Goal: Task Accomplishment & Management: Use online tool/utility

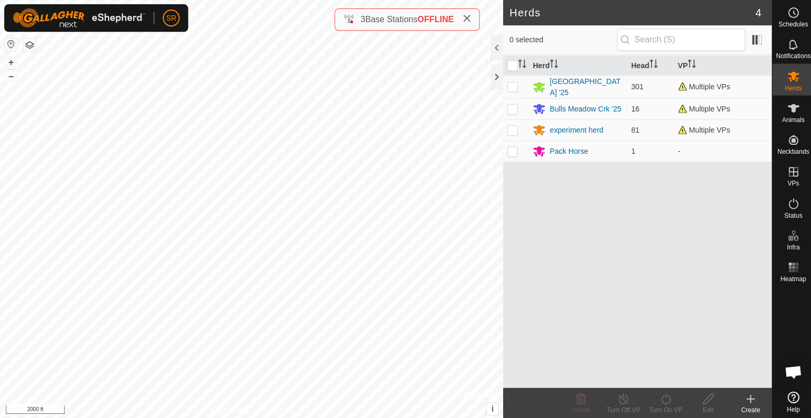
click at [194, 417] on html "SR Schedules Notifications Herds Animals Neckbands VPs Status Infra Heatmap Hel…" at bounding box center [405, 209] width 811 height 418
click at [791, 108] on icon at bounding box center [791, 108] width 12 height 8
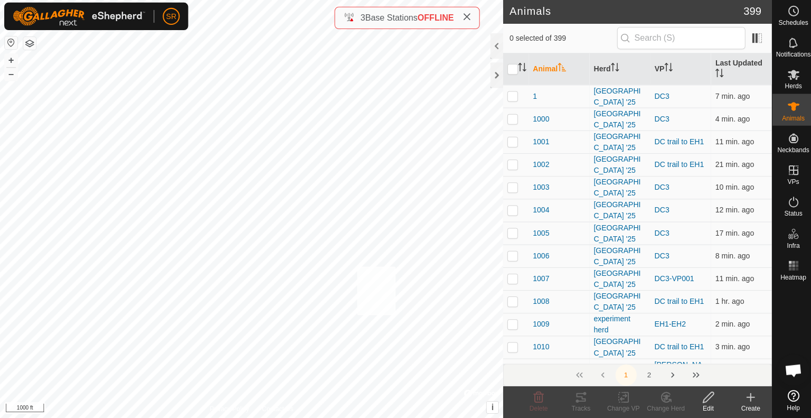
checkbox input "true"
click at [314, 262] on div "6150 0972066744 [GEOGRAPHIC_DATA] '25 DC trail to EH1 + – ⇧ i © Mapbox , © Open…" at bounding box center [250, 209] width 501 height 418
checkbox input "true"
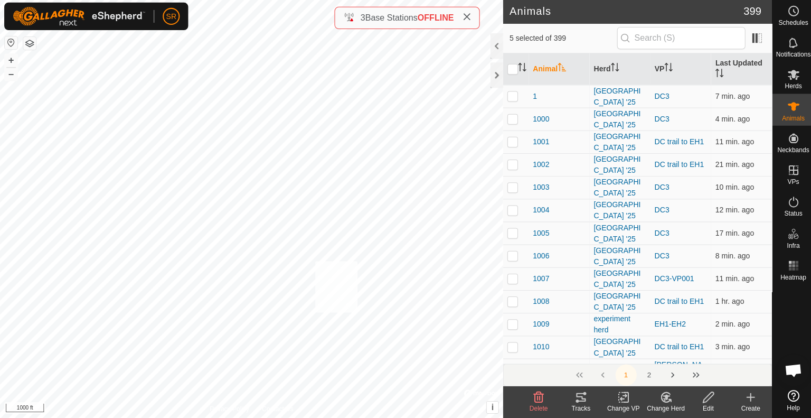
checkbox input "true"
click at [304, 207] on div "6066 0651106559 [GEOGRAPHIC_DATA] '25 DC trail to EH1 + – ⇧ i © Mapbox , © Open…" at bounding box center [250, 209] width 501 height 418
checkbox input "true"
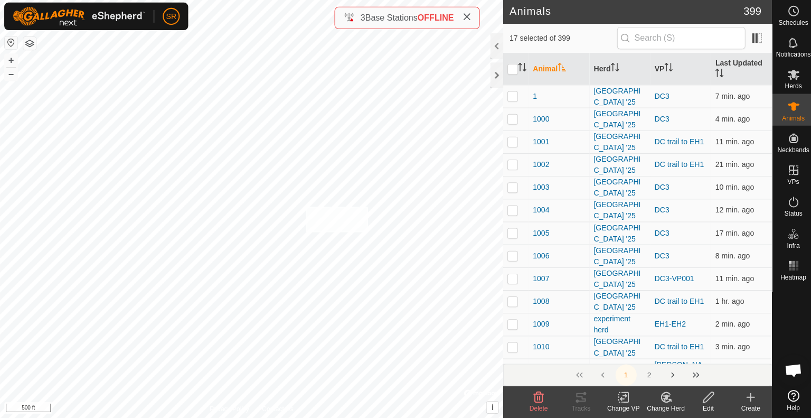
checkbox input "true"
click at [267, 132] on div "1001 0823912296 [GEOGRAPHIC_DATA] '25 DC trail to EH1 + – ⇧ i © Mapbox , © Open…" at bounding box center [250, 209] width 501 height 418
checkbox input "true"
click at [624, 398] on icon at bounding box center [621, 397] width 13 height 13
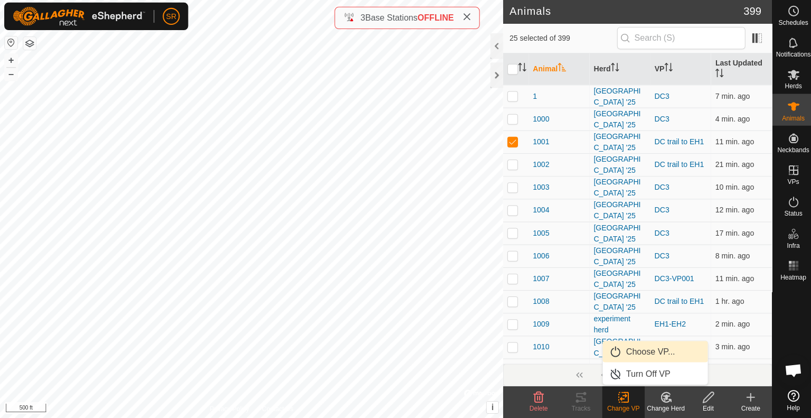
click at [652, 346] on link "Choose VP..." at bounding box center [653, 351] width 105 height 21
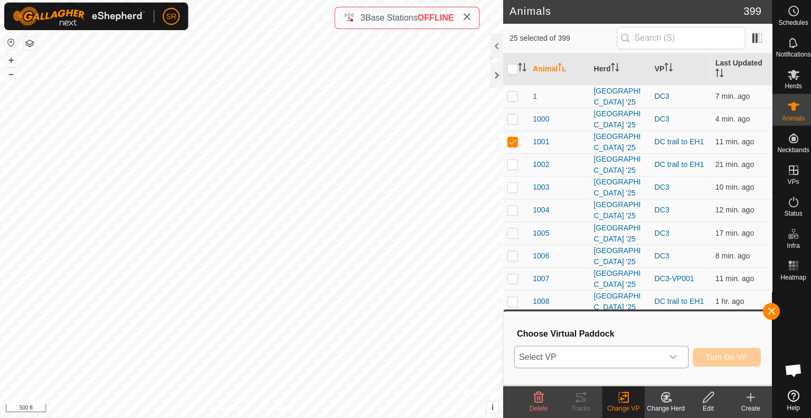
click at [629, 359] on span "Select VP" at bounding box center [586, 357] width 147 height 21
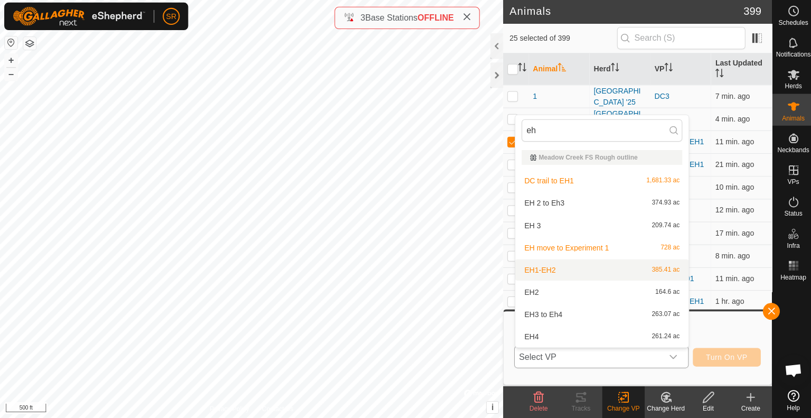
type input "eh"
click at [565, 267] on li "EH1-EH2 385.41 ac" at bounding box center [599, 270] width 173 height 21
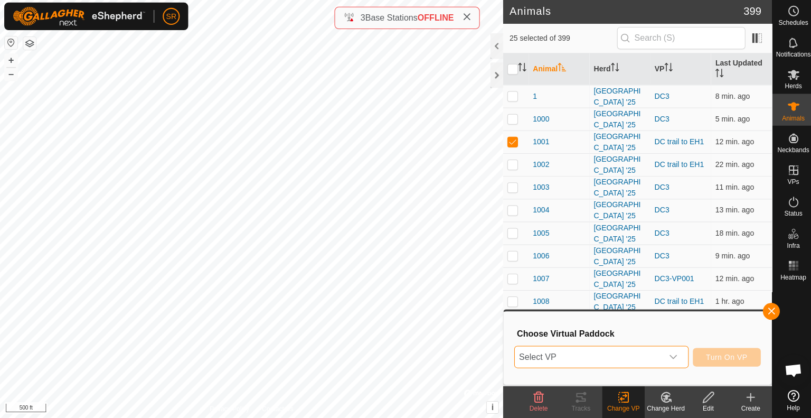
click at [648, 360] on span "Select VP" at bounding box center [586, 357] width 147 height 21
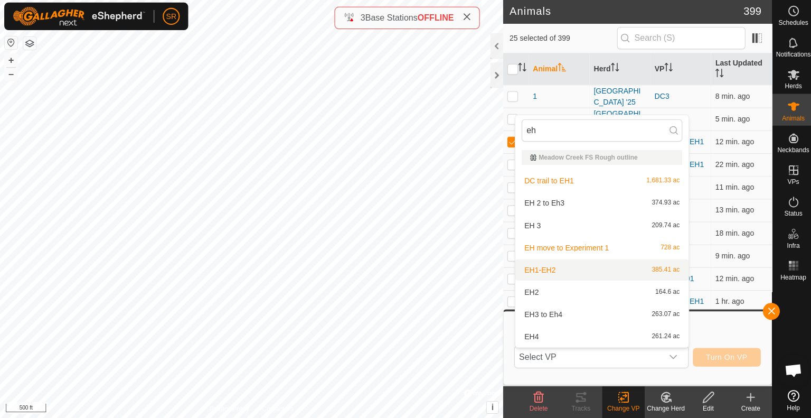
type input "eh"
click at [575, 273] on li "EH1-EH2 385.41 ac" at bounding box center [599, 270] width 173 height 21
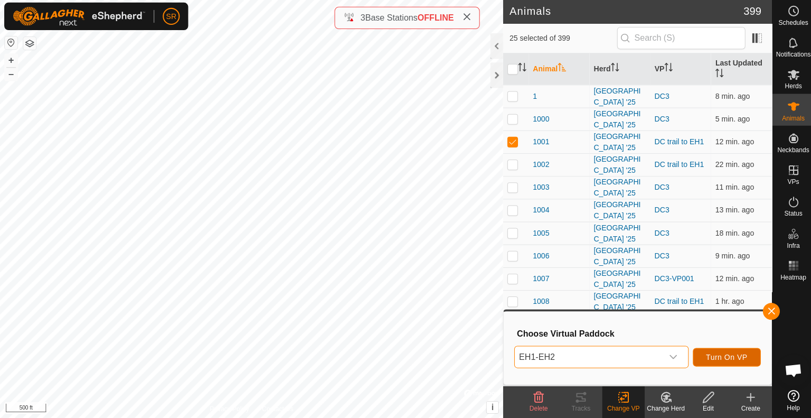
click at [735, 355] on span "Turn On VP" at bounding box center [724, 357] width 41 height 8
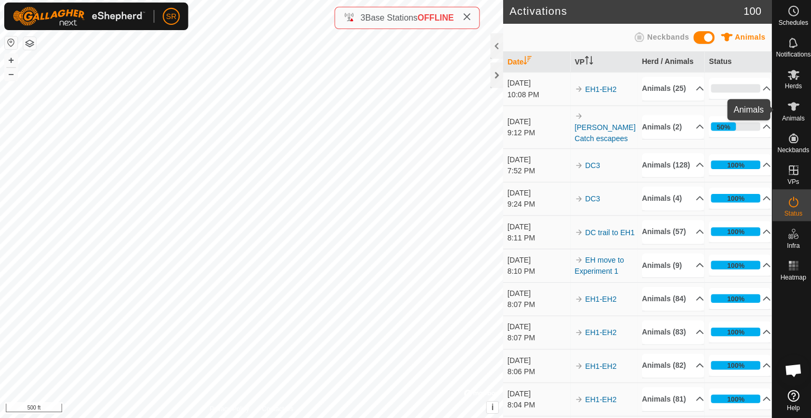
click at [787, 109] on icon at bounding box center [790, 107] width 13 height 13
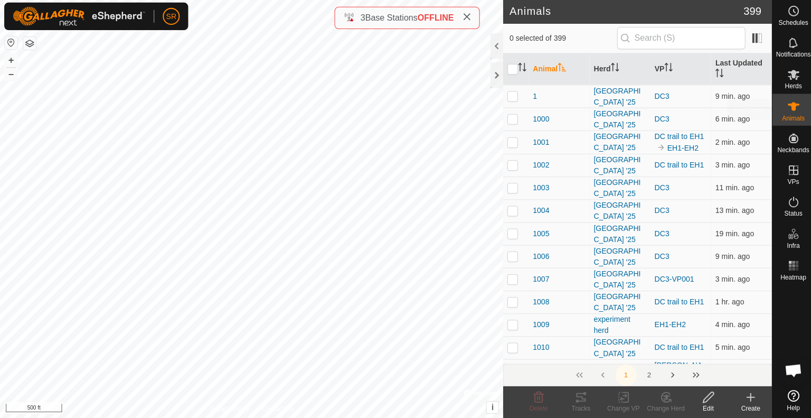
click at [779, 107] on div "Animals" at bounding box center [791, 111] width 42 height 32
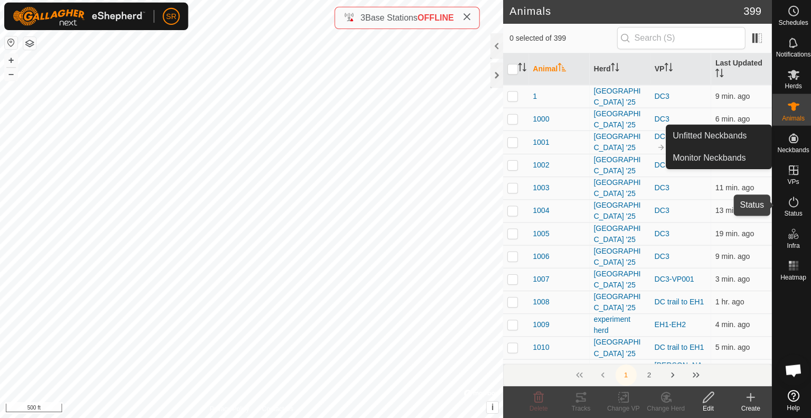
click at [791, 199] on icon at bounding box center [791, 203] width 10 height 11
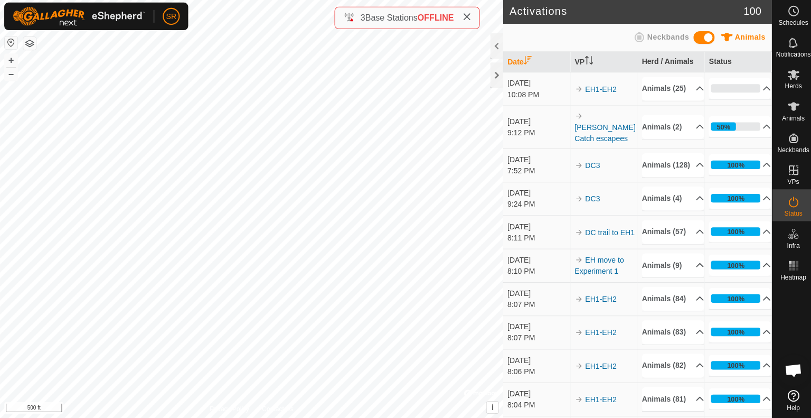
click at [791, 209] on es-activation-svg-icon at bounding box center [790, 202] width 19 height 17
click at [674, 132] on p-accordion-header "Animals (2)" at bounding box center [671, 128] width 62 height 24
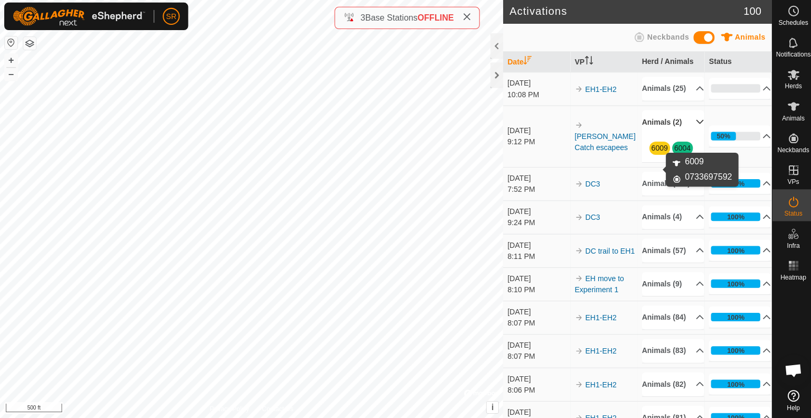
click at [655, 153] on link "6009" at bounding box center [657, 149] width 16 height 8
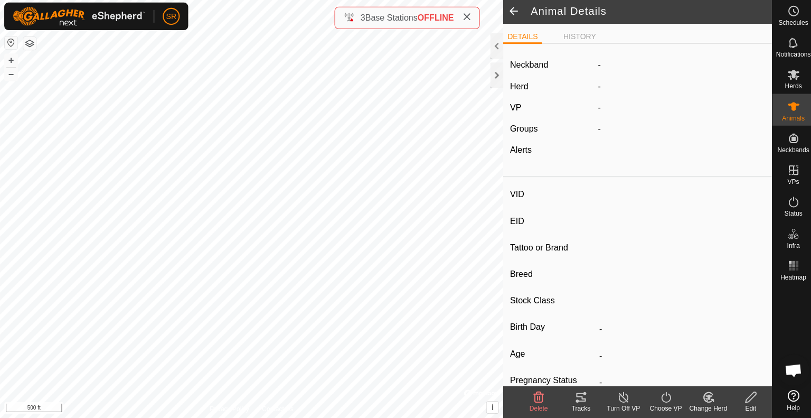
type input "6009"
type input "-"
type input "COW"
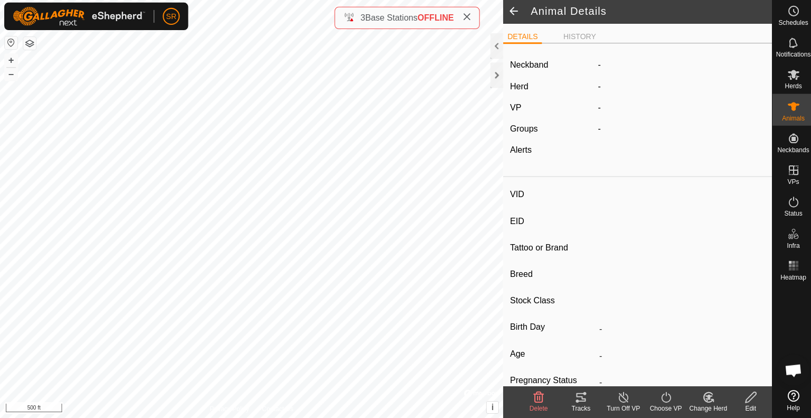
type input "-"
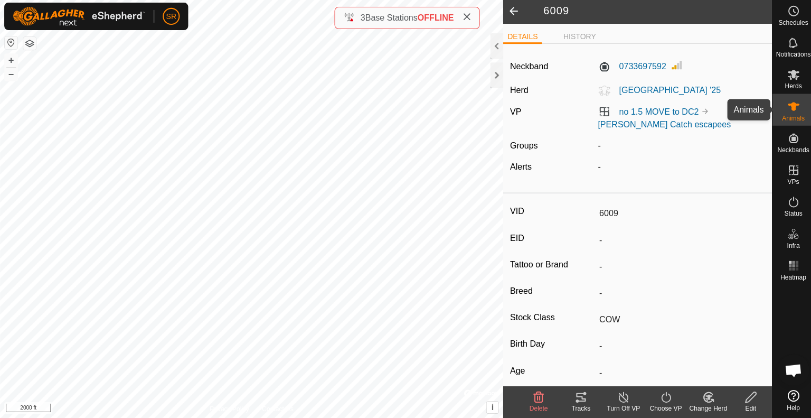
click at [788, 103] on icon at bounding box center [790, 107] width 13 height 13
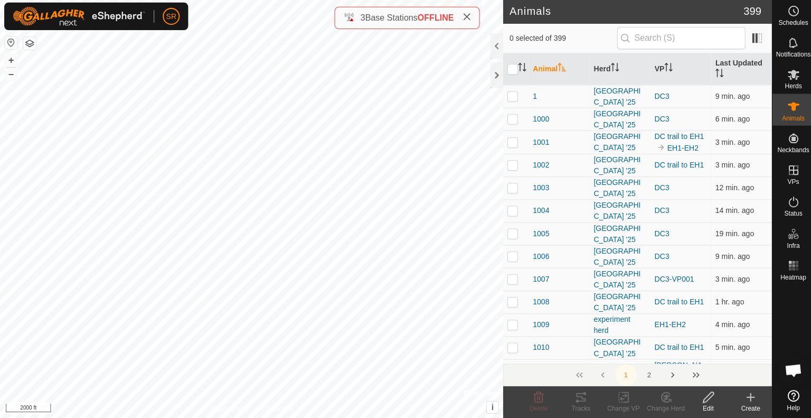
click at [709, 39] on input "text" at bounding box center [679, 40] width 128 height 22
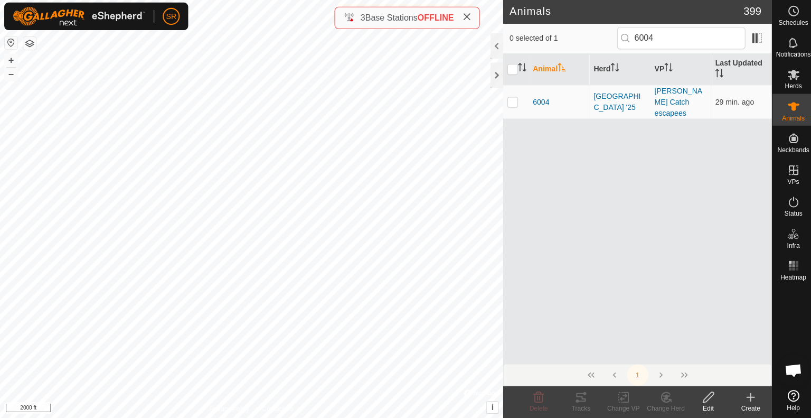
type input "6004"
click at [510, 99] on p-checkbox at bounding box center [510, 103] width 11 height 8
checkbox input "true"
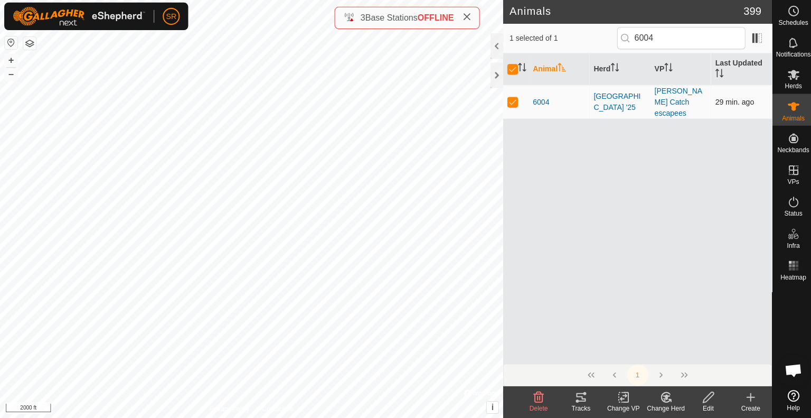
click at [510, 99] on p-checkbox at bounding box center [510, 103] width 11 height 8
checkbox input "false"
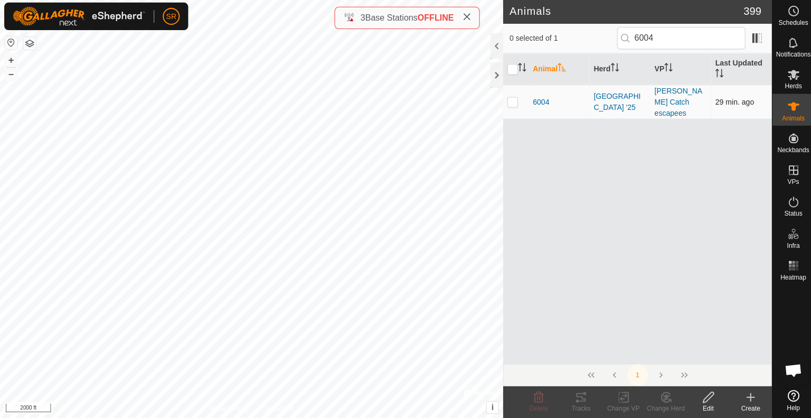
click at [510, 99] on p-checkbox at bounding box center [510, 103] width 11 height 8
checkbox input "true"
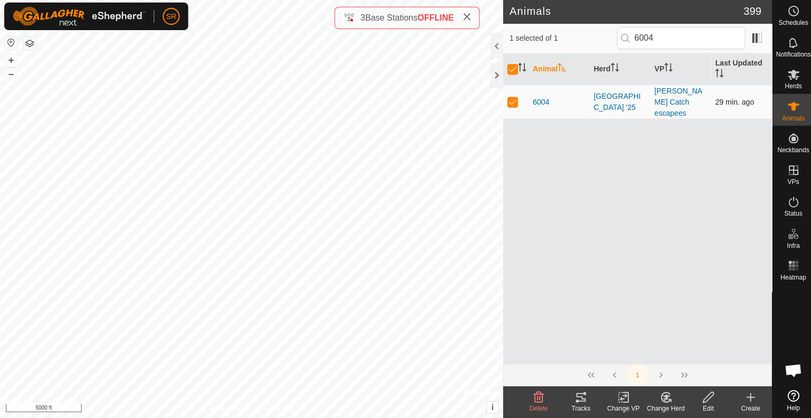
click at [513, 101] on p-checkbox at bounding box center [510, 103] width 11 height 8
checkbox input "false"
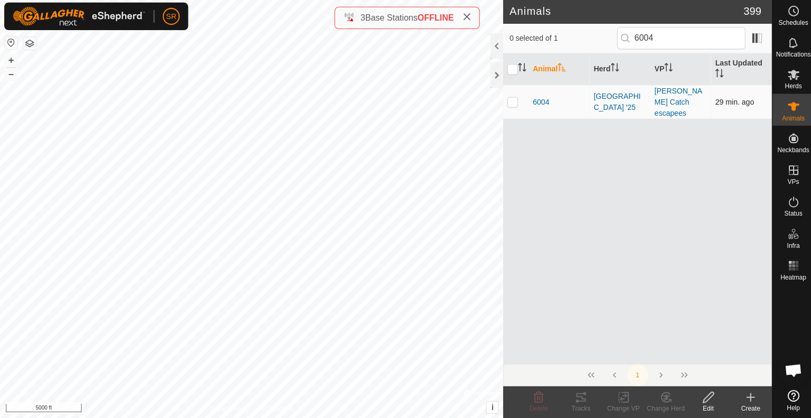
click at [513, 101] on p-checkbox at bounding box center [510, 103] width 11 height 8
checkbox input "true"
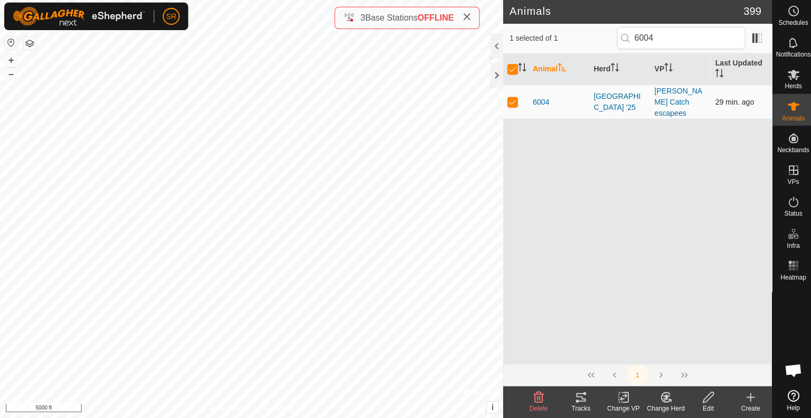
click at [513, 101] on p-checkbox at bounding box center [510, 103] width 11 height 8
checkbox input "false"
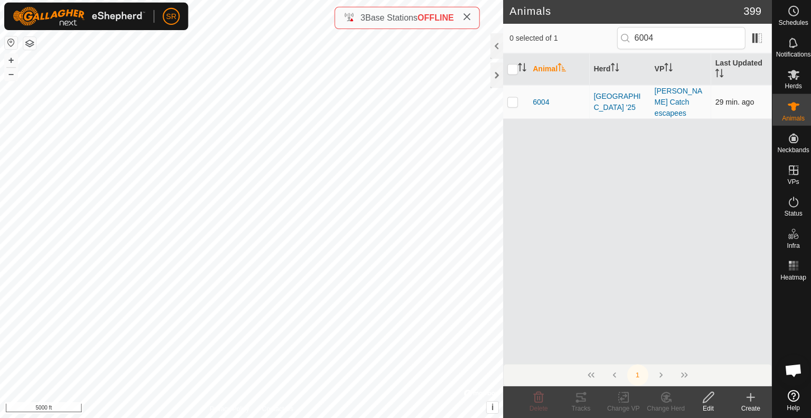
click at [513, 101] on p-checkbox at bounding box center [510, 103] width 11 height 8
checkbox input "true"
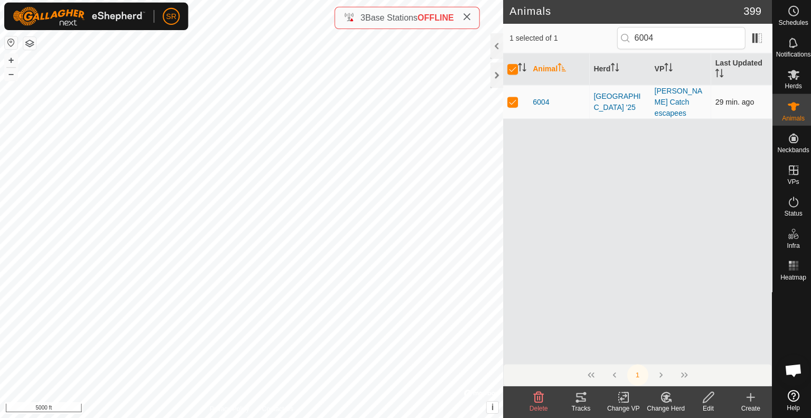
click at [513, 101] on p-checkbox at bounding box center [510, 103] width 11 height 8
checkbox input "false"
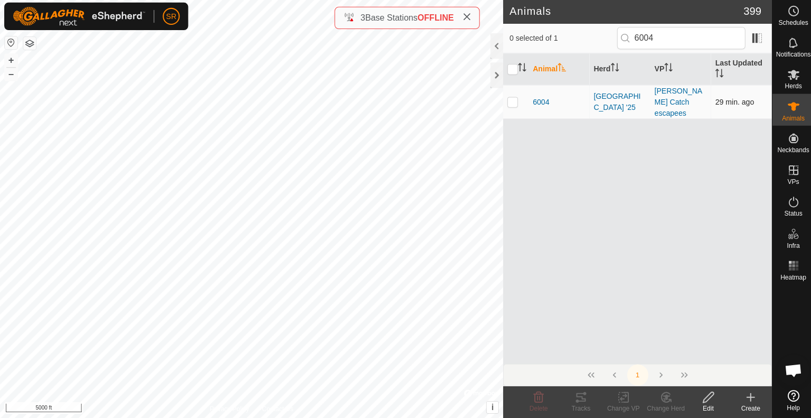
click at [513, 101] on p-checkbox at bounding box center [510, 103] width 11 height 8
checkbox input "true"
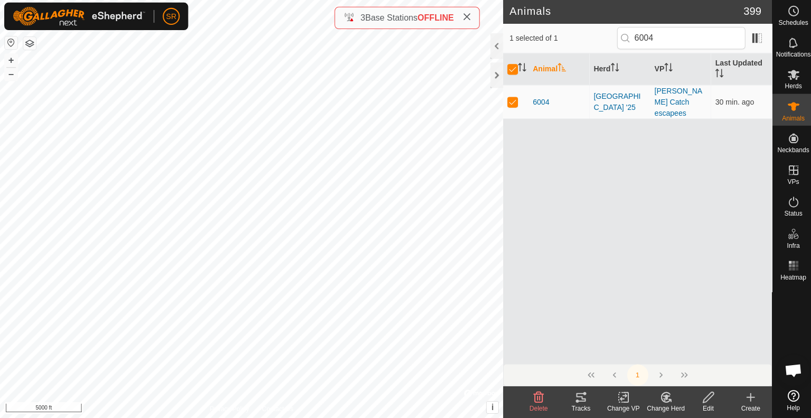
click at [513, 64] on th at bounding box center [513, 71] width 25 height 32
click at [511, 69] on input "checkbox" at bounding box center [510, 70] width 11 height 11
checkbox input "false"
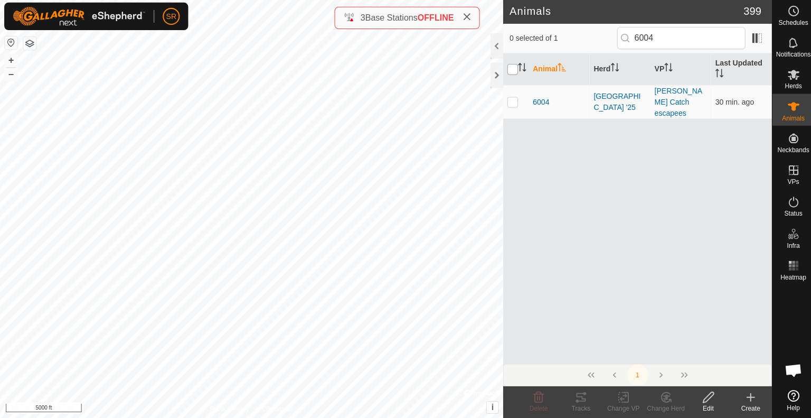
click at [511, 69] on input "checkbox" at bounding box center [510, 70] width 11 height 11
checkbox input "true"
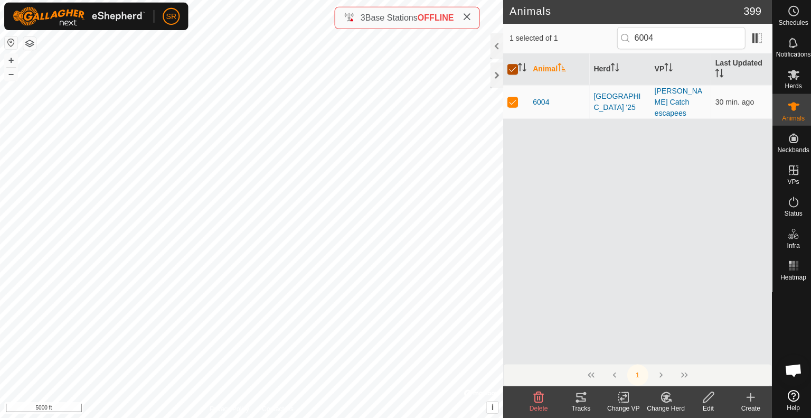
checkbox input "true"
click at [511, 69] on input "checkbox" at bounding box center [510, 70] width 11 height 11
checkbox input "false"
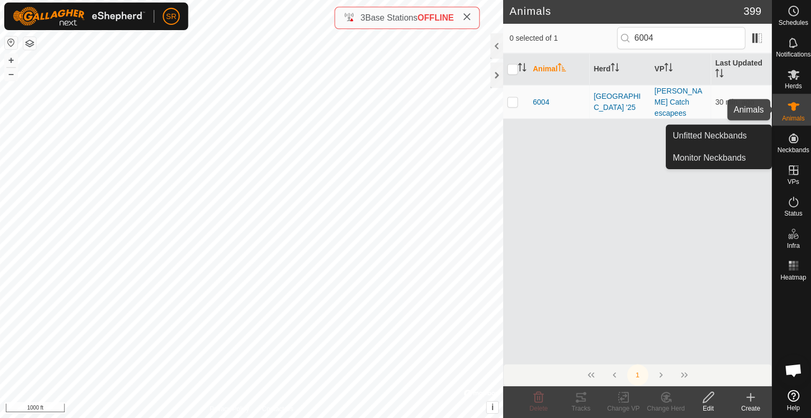
click at [791, 107] on icon at bounding box center [791, 108] width 12 height 8
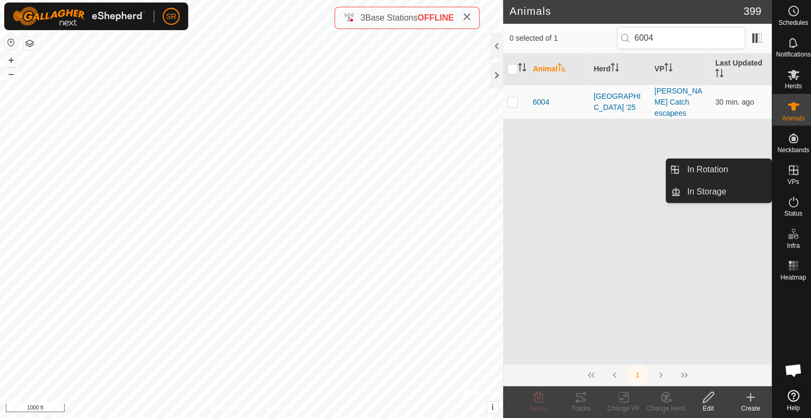
click at [737, 168] on link "In Rotation" at bounding box center [723, 170] width 90 height 21
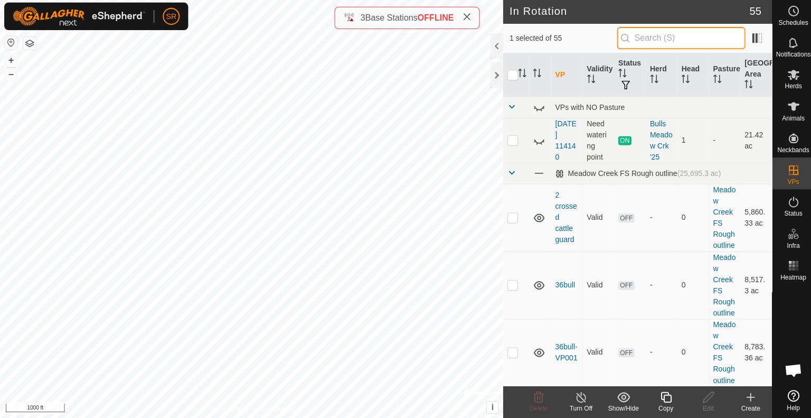
click at [675, 39] on input "text" at bounding box center [679, 40] width 128 height 22
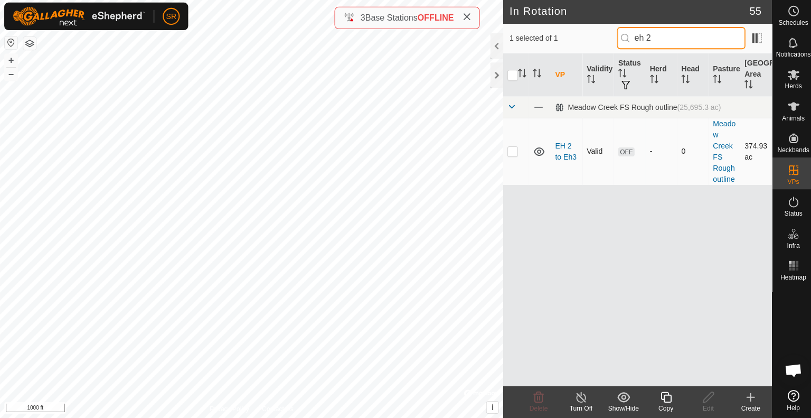
type input "eh 2"
click at [509, 151] on p-checkbox at bounding box center [510, 152] width 11 height 8
click at [503, 174] on div "In Rotation 55 2 selected of 1 eh 2 VP Validity Status Herd Head Pasture Grazin…" at bounding box center [384, 209] width 769 height 418
click at [507, 149] on p-checkbox at bounding box center [510, 152] width 11 height 8
click at [507, 153] on p-checkbox at bounding box center [510, 152] width 11 height 8
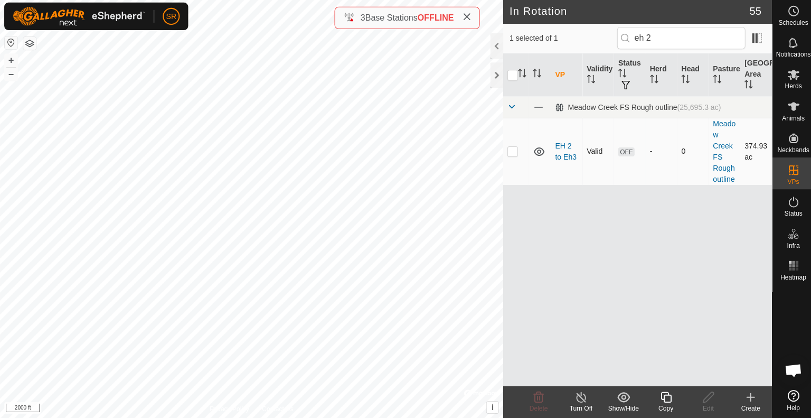
checkbox input "true"
click at [510, 77] on input "checkbox" at bounding box center [510, 76] width 11 height 11
checkbox input "false"
click at [705, 399] on icon at bounding box center [705, 397] width 11 height 11
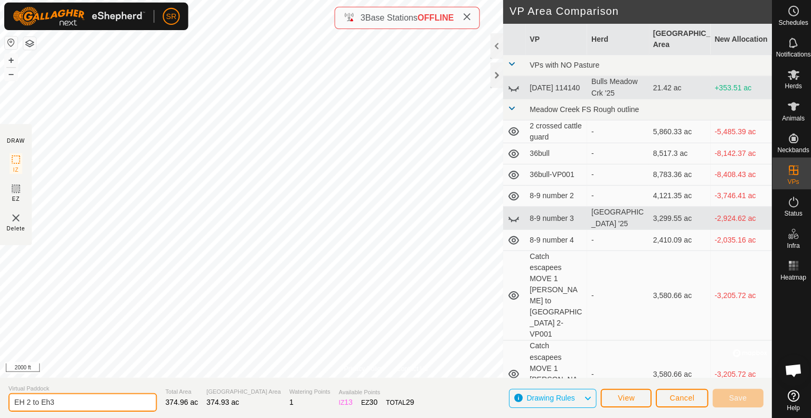
click at [26, 401] on input "EH 2 to Eh3" at bounding box center [82, 402] width 148 height 18
type input "EH2 to Eh3"
click at [732, 395] on span "Save" at bounding box center [735, 398] width 18 height 8
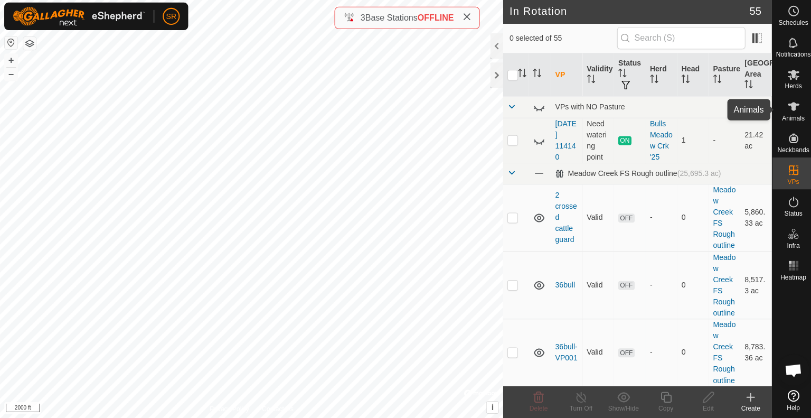
click at [785, 111] on icon at bounding box center [790, 107] width 13 height 13
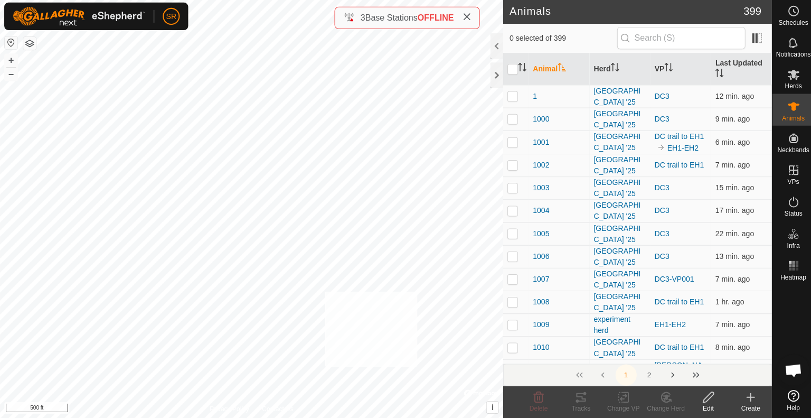
click at [323, 292] on div "6111 1920103016 experiment herd EH1-EH2 + – ⇧ i © Mapbox , © OpenStreetMap , Im…" at bounding box center [250, 209] width 501 height 418
checkbox input "true"
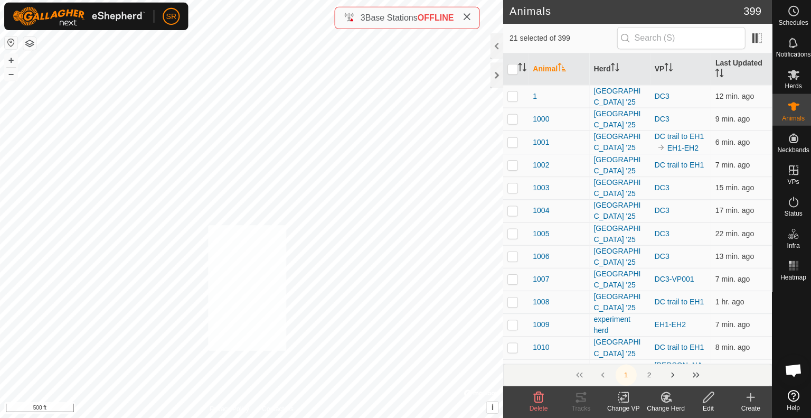
click at [205, 219] on div "6294 0189577515 Meadow Creek '25 DC trail to EH1 + – ⇧ i © Mapbox , © OpenStree…" at bounding box center [250, 209] width 501 height 418
checkbox input "true"
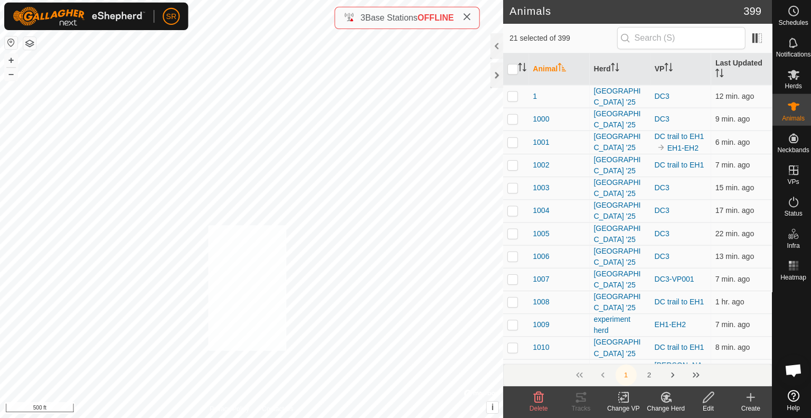
checkbox input "true"
click at [252, 217] on div "6170 2778958177 experiment herd EH1-EH2 + – ⇧ i © Mapbox , © OpenStreetMap , Im…" at bounding box center [250, 209] width 501 height 418
checkbox input "true"
click at [278, 142] on div "6054 3309348173 experiment herd EH1-EH2 + – ⇧ i © Mapbox , © OpenStreetMap , Im…" at bounding box center [250, 209] width 501 height 418
checkbox input "true"
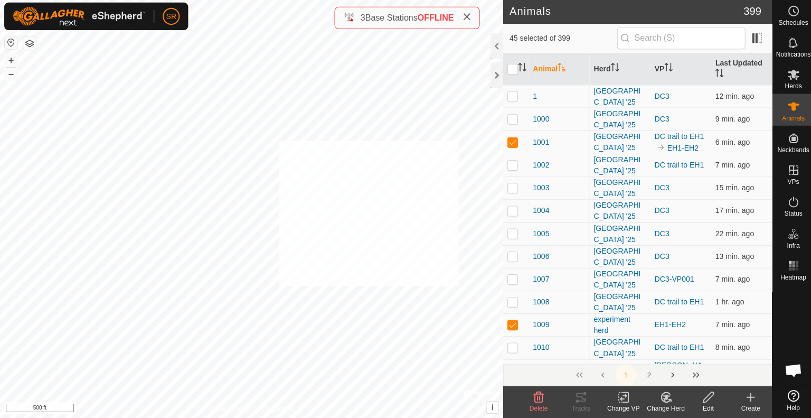
checkbox input "true"
click at [265, 176] on div "6040 0411917013 experiment herd EH1-EH2 + – ⇧ i © Mapbox , © OpenStreetMap , Im…" at bounding box center [250, 209] width 501 height 418
checkbox input "true"
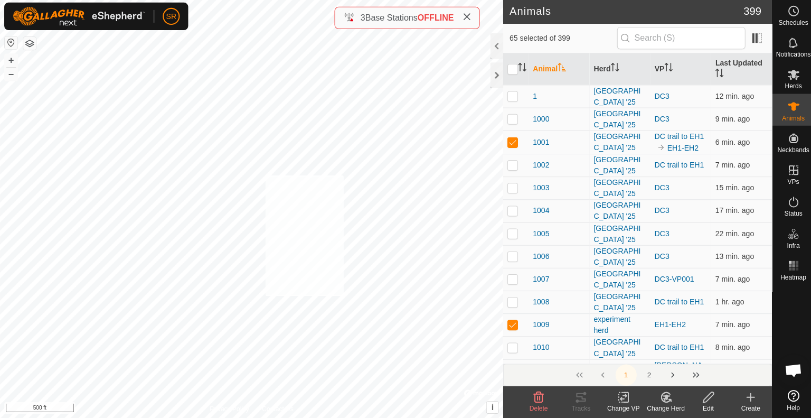
checkbox input "true"
click at [623, 397] on icon at bounding box center [620, 397] width 7 height 7
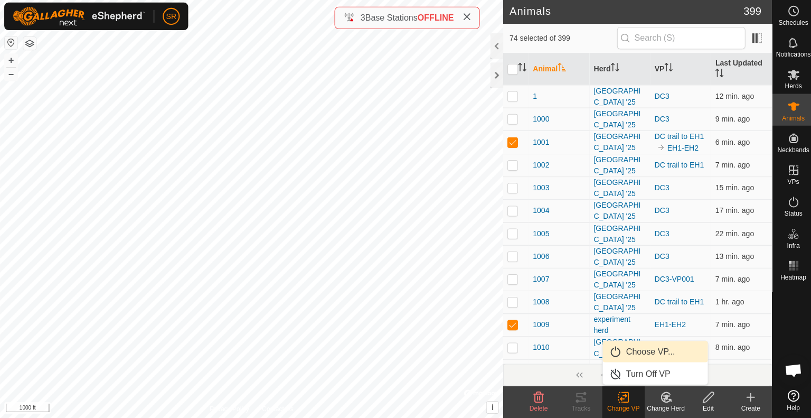
click at [646, 353] on link "Choose VP..." at bounding box center [653, 351] width 105 height 21
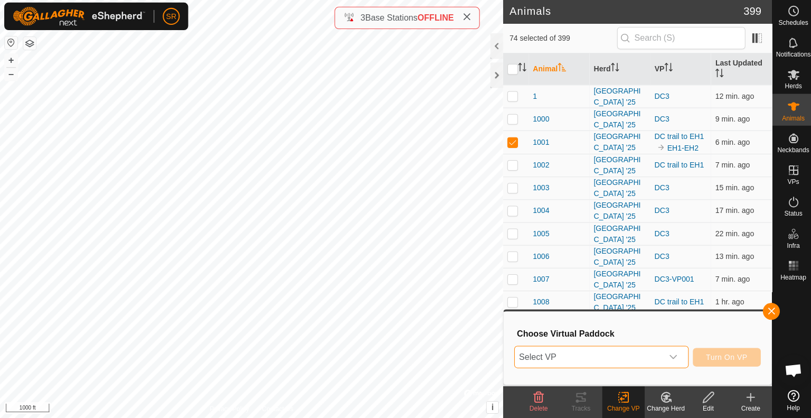
click at [646, 353] on span "Select VP" at bounding box center [586, 357] width 147 height 21
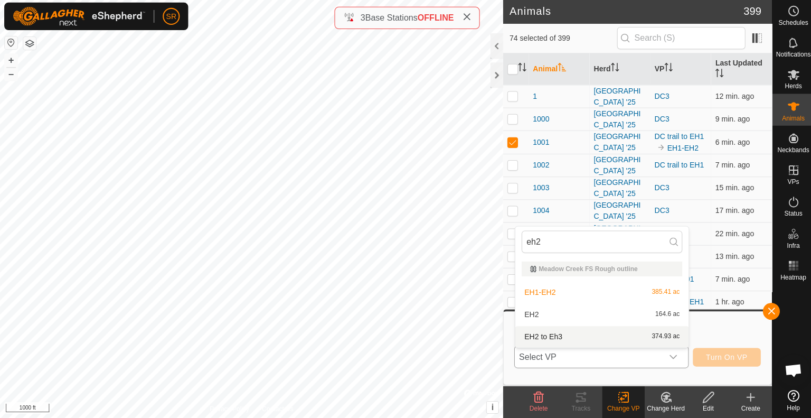
type input "eh2"
click at [632, 342] on li "EH2 to Eh3 374.93 ac" at bounding box center [599, 336] width 173 height 21
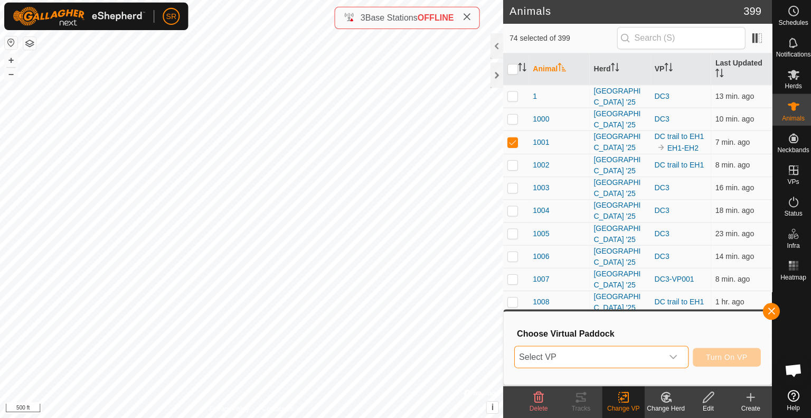
click at [636, 350] on span "Select VP" at bounding box center [586, 357] width 147 height 21
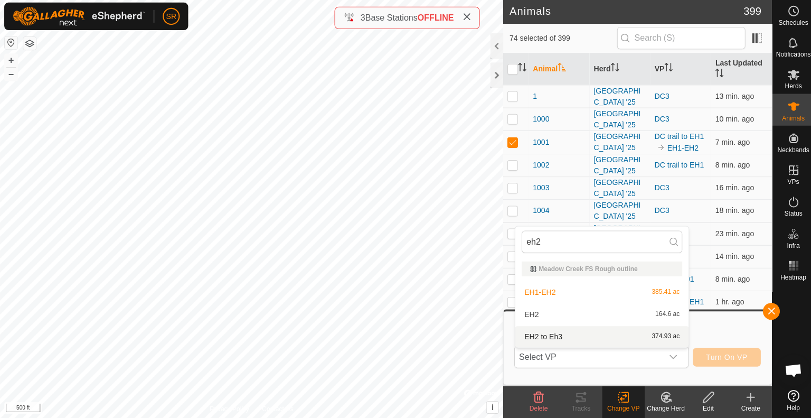
type input "eh2"
click at [594, 333] on li "EH2 to Eh3 374.93 ac" at bounding box center [599, 336] width 173 height 21
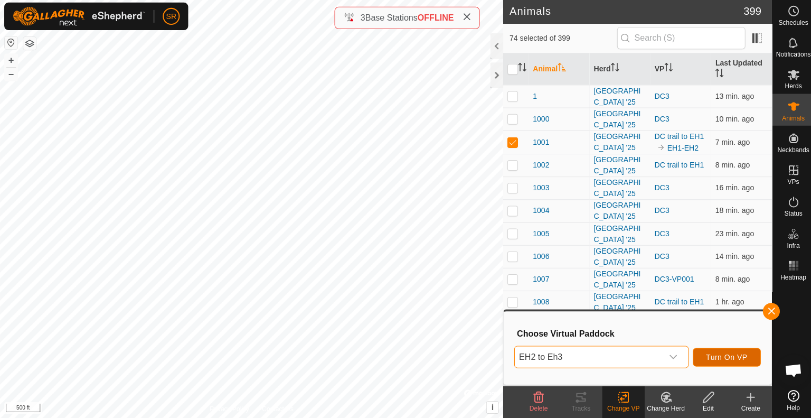
click at [716, 358] on span "Turn On VP" at bounding box center [724, 357] width 41 height 8
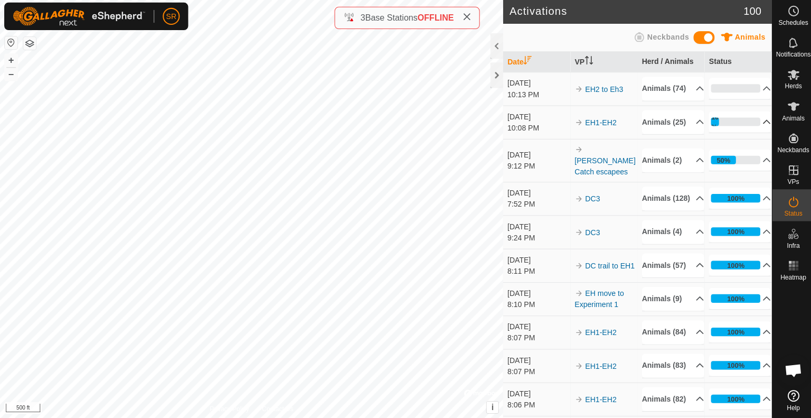
click at [752, 134] on p-accordion-header "16%" at bounding box center [737, 123] width 62 height 21
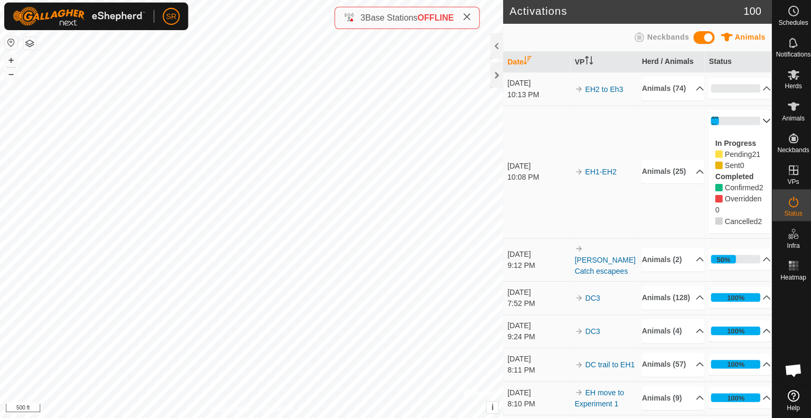
click at [753, 133] on p-accordion-header "16%" at bounding box center [737, 121] width 62 height 21
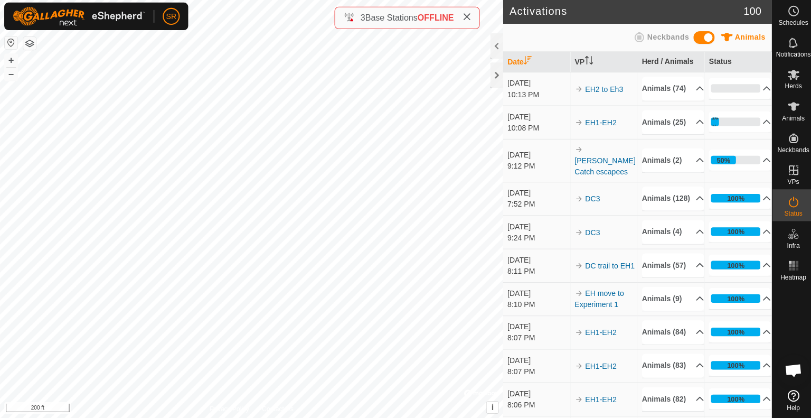
click at [278, 417] on html "SR Schedules Notifications Herds Animals Neckbands VPs Status Infra Heatmap Hel…" at bounding box center [405, 209] width 811 height 418
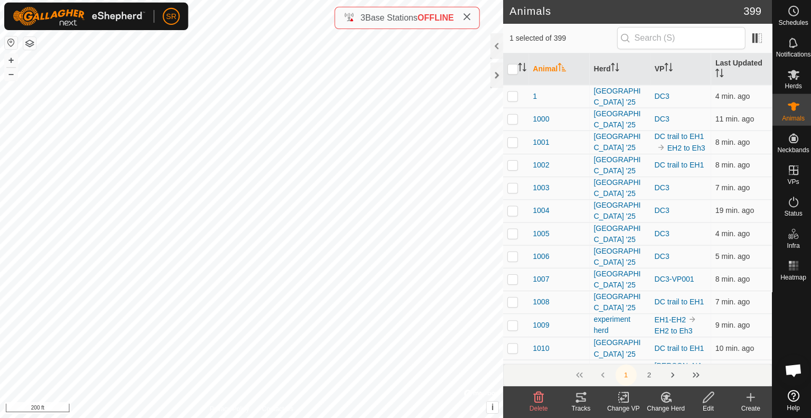
click at [583, 399] on icon at bounding box center [579, 397] width 10 height 8
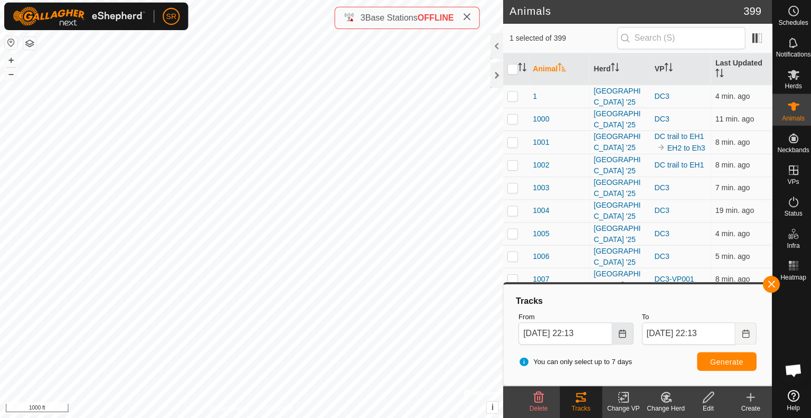
click at [621, 333] on icon "Choose Date" at bounding box center [619, 334] width 7 height 8
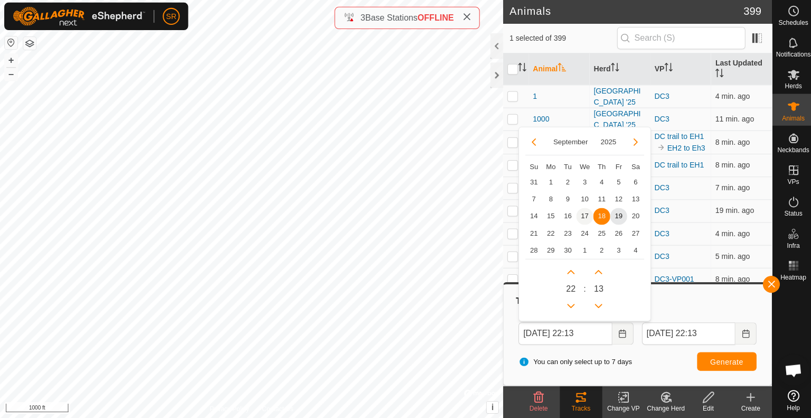
click at [585, 212] on span "17" at bounding box center [582, 217] width 17 height 17
type input "Sep 17, 2025 22:13"
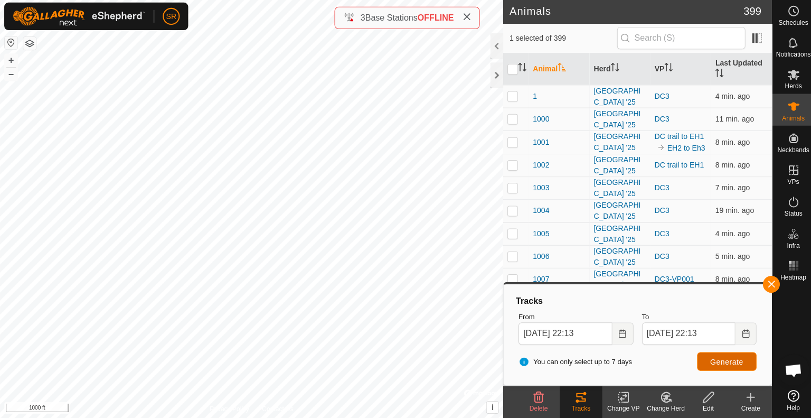
click at [726, 360] on span "Generate" at bounding box center [724, 362] width 33 height 8
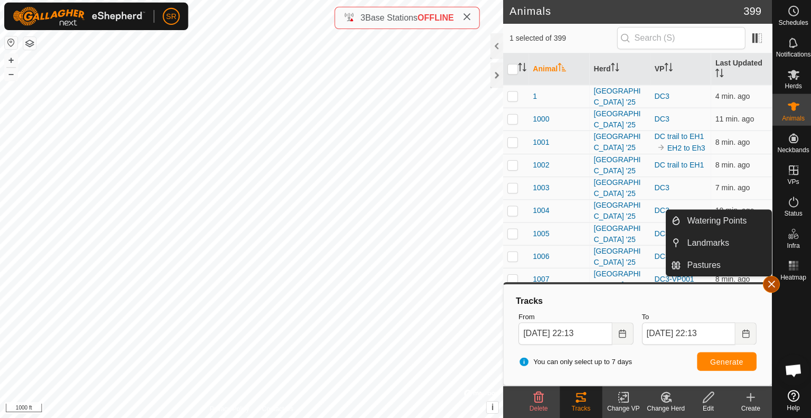
click at [765, 281] on button "button" at bounding box center [768, 284] width 17 height 17
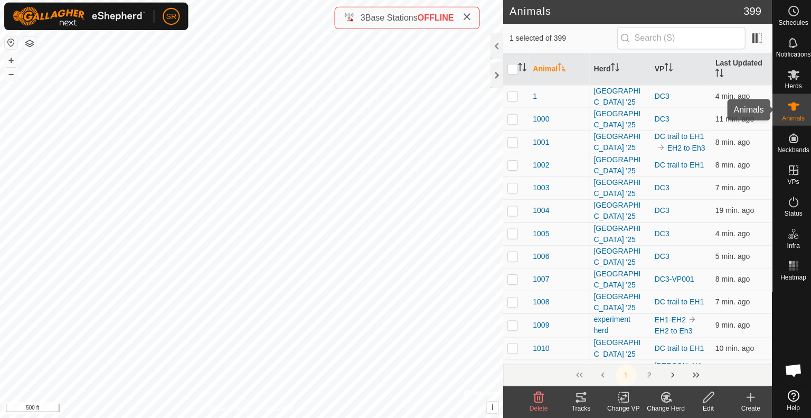
click at [790, 104] on icon at bounding box center [791, 108] width 12 height 8
click at [248, 170] on div "6276 1338367808 experiment herd EH1-EH2 + – ⇧ i © Mapbox , © OpenStreetMap , Im…" at bounding box center [250, 209] width 501 height 418
click at [625, 400] on icon at bounding box center [621, 397] width 13 height 13
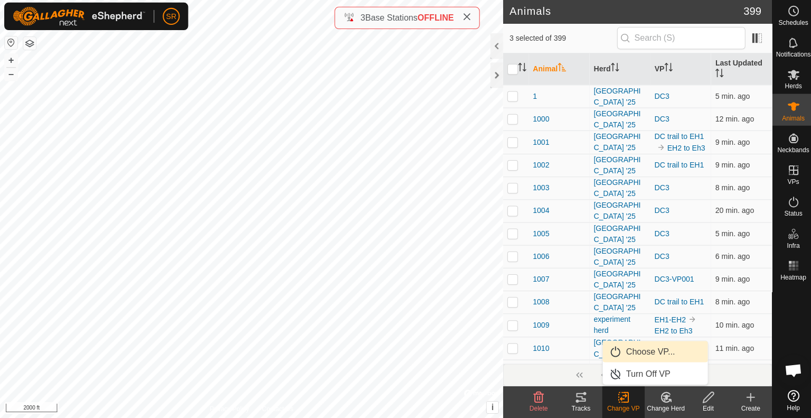
click at [658, 357] on link "Choose VP..." at bounding box center [653, 351] width 105 height 21
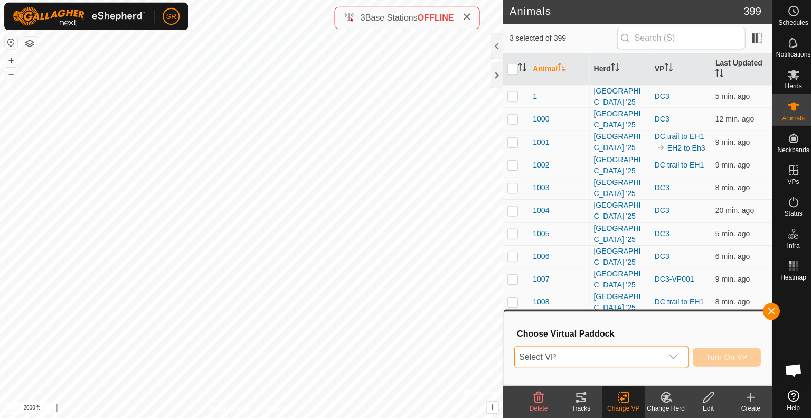
click at [658, 357] on span "Select VP" at bounding box center [586, 357] width 147 height 21
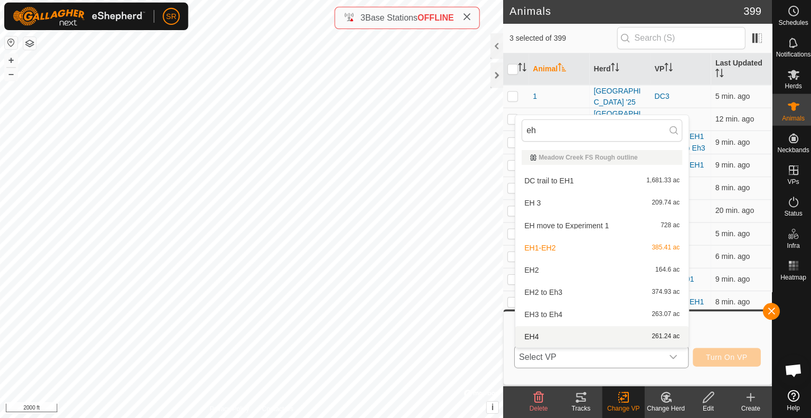
type input "eh"
click at [607, 331] on li "EH4 261.24 ac" at bounding box center [599, 336] width 173 height 21
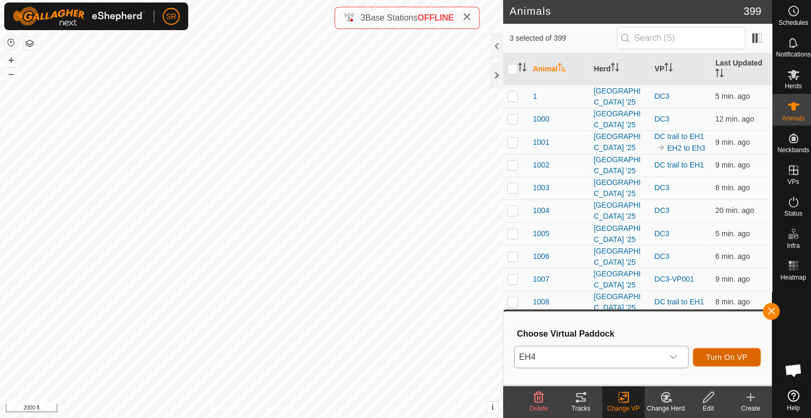
click at [709, 354] on span "Turn On VP" at bounding box center [724, 357] width 41 height 8
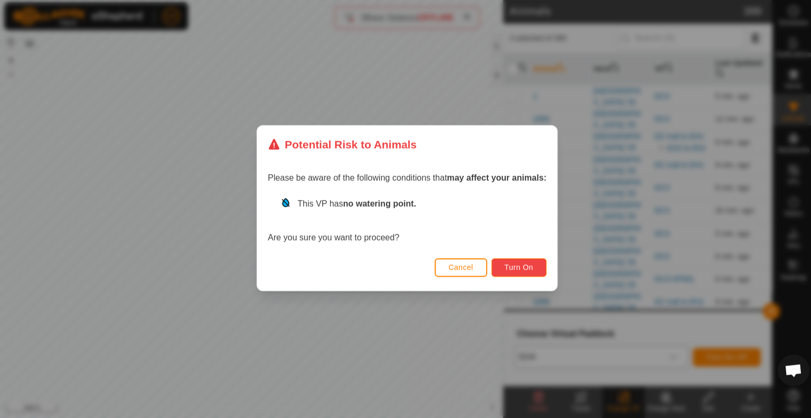
click at [531, 264] on span "Turn On" at bounding box center [517, 268] width 29 height 8
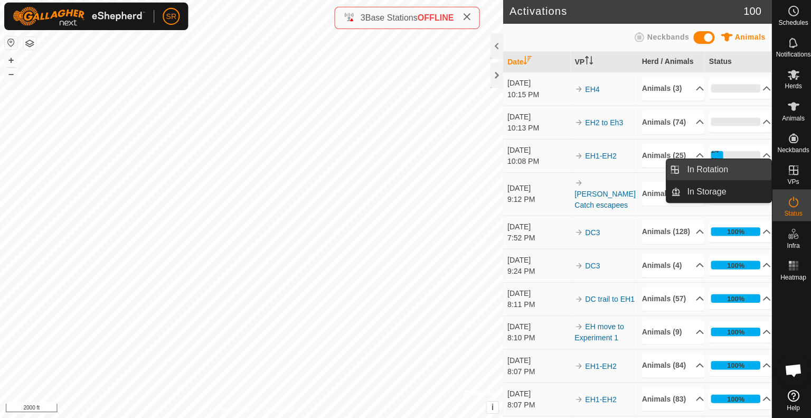
click at [748, 165] on link "In Rotation" at bounding box center [723, 170] width 90 height 21
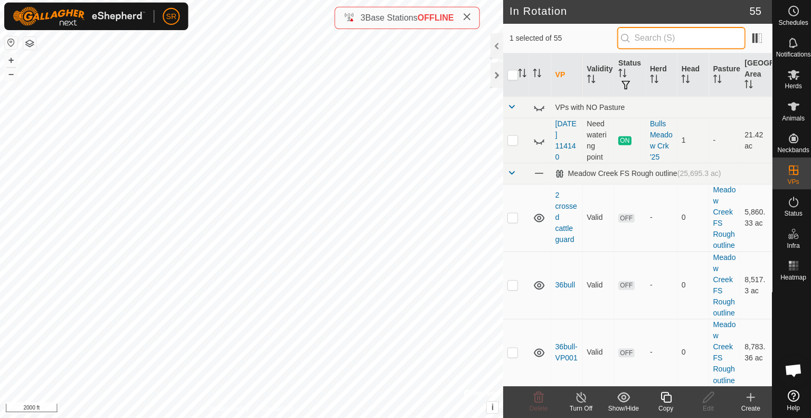
click at [679, 33] on input "text" at bounding box center [679, 40] width 128 height 22
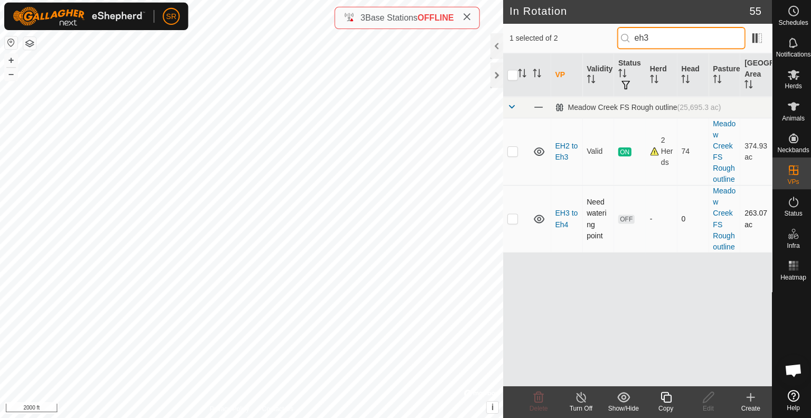
type input "eh3"
click at [510, 223] on td at bounding box center [513, 219] width 25 height 67
checkbox input "true"
click at [510, 76] on input "checkbox" at bounding box center [510, 76] width 11 height 11
checkbox input "true"
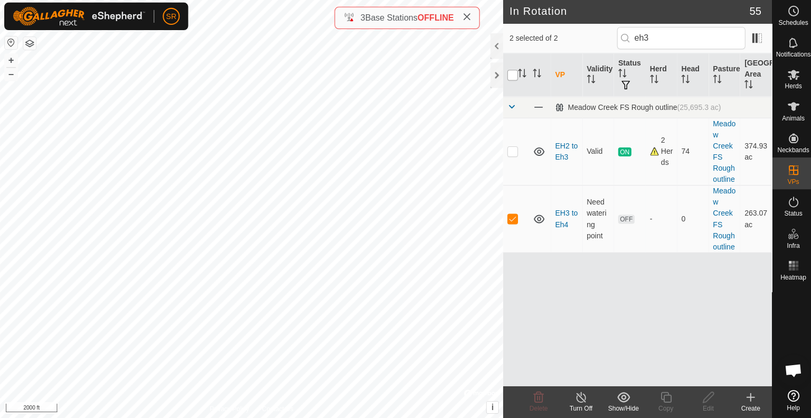
checkbox input "true"
click at [510, 76] on input "checkbox" at bounding box center [510, 76] width 11 height 11
checkbox input "false"
click at [509, 153] on p-checkbox at bounding box center [510, 152] width 11 height 8
checkbox input "false"
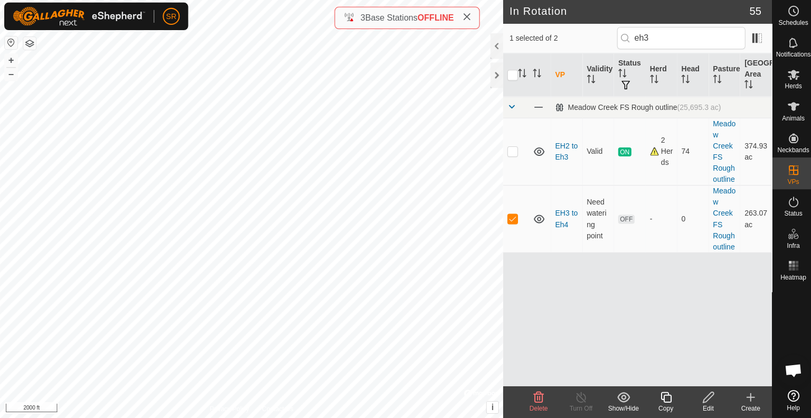
click at [705, 398] on icon at bounding box center [705, 397] width 13 height 13
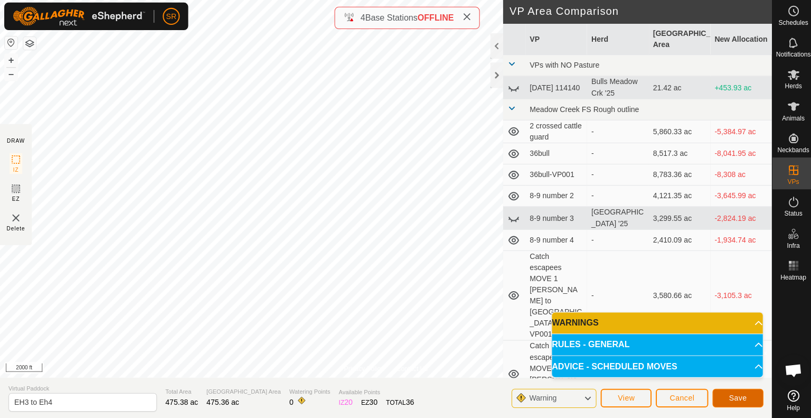
click at [733, 397] on span "Save" at bounding box center [735, 398] width 18 height 8
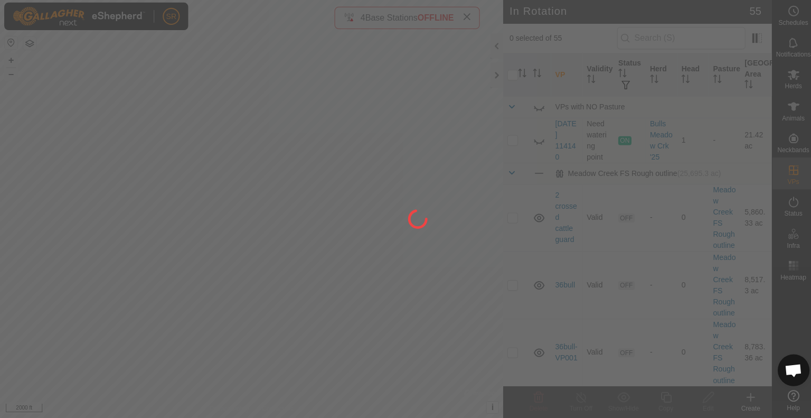
drag, startPoint x: 279, startPoint y: 299, endPoint x: 339, endPoint y: 275, distance: 64.4
click at [339, 275] on div at bounding box center [405, 209] width 811 height 418
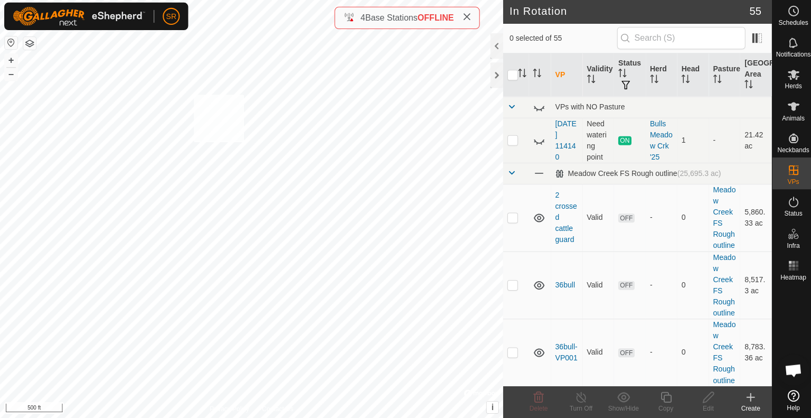
click at [192, 96] on div "W244 1564231837 experiment herd EH1-EH2 + – ⇧ i © Mapbox , © OpenStreetMap , Im…" at bounding box center [250, 209] width 501 height 418
checkbox input "true"
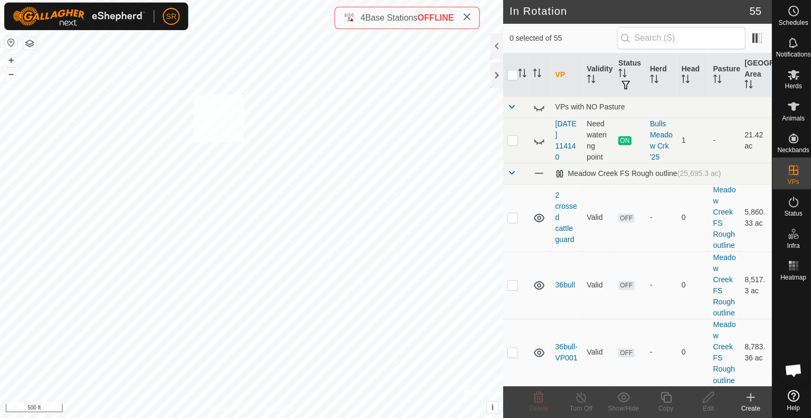
checkbox input "true"
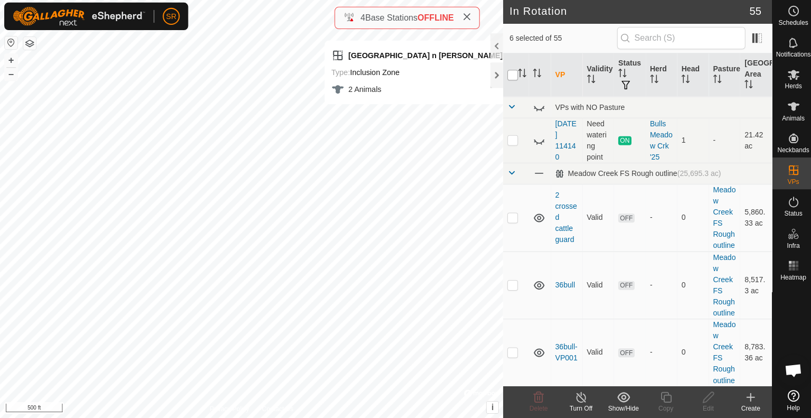
click at [508, 78] on input "checkbox" at bounding box center [510, 76] width 11 height 11
checkbox input "true"
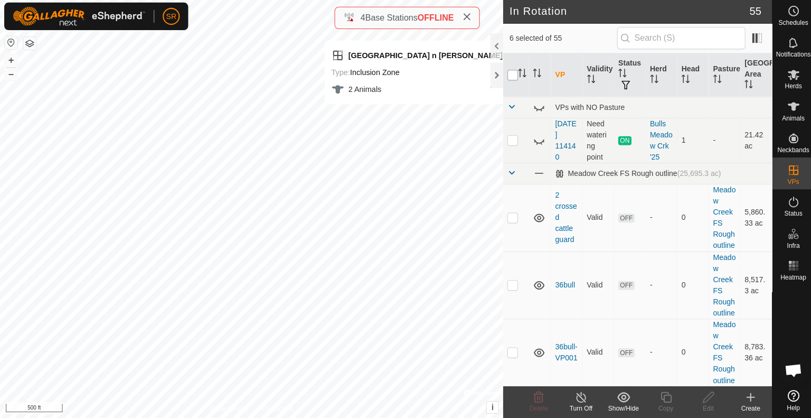
checkbox input "true"
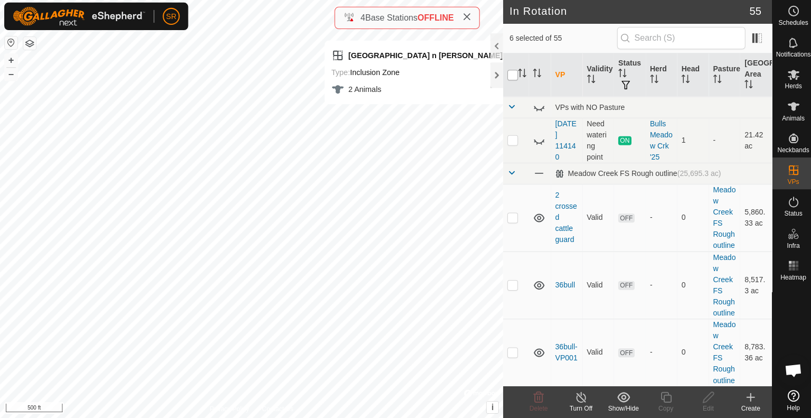
checkbox input "true"
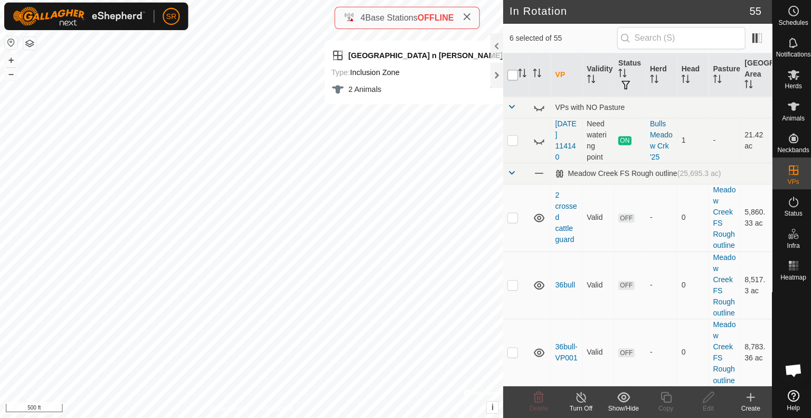
checkbox input "true"
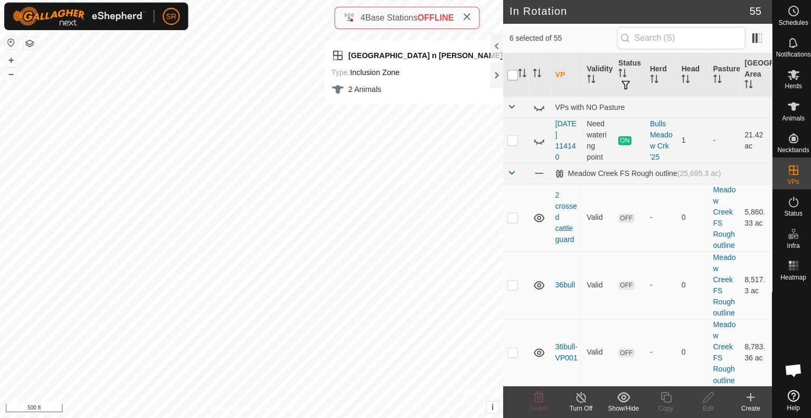
checkbox input "true"
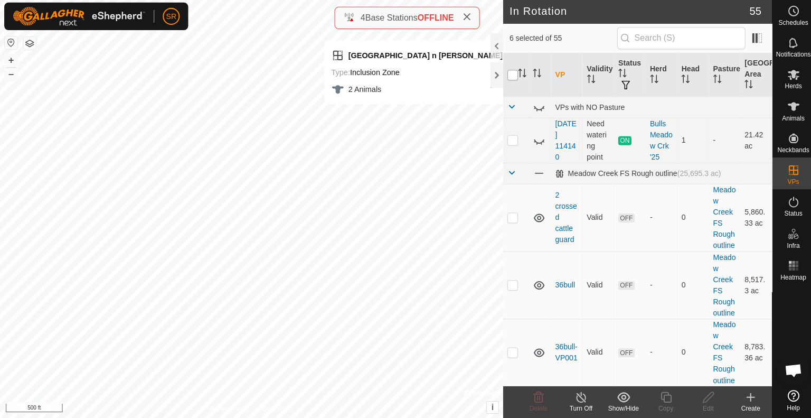
checkbox input "true"
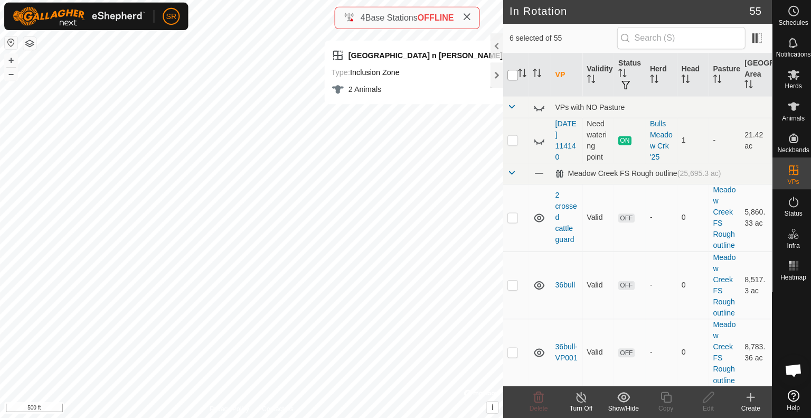
checkbox input "true"
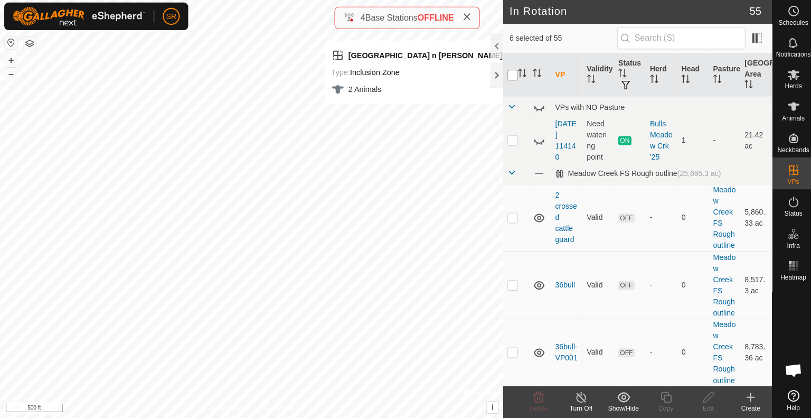
checkbox input "true"
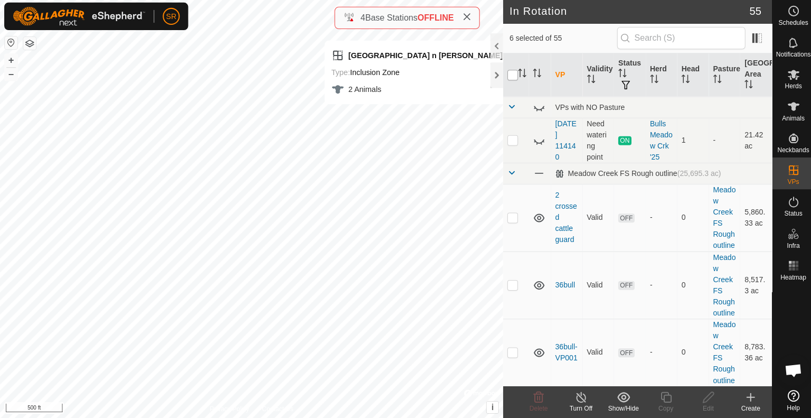
checkbox input "true"
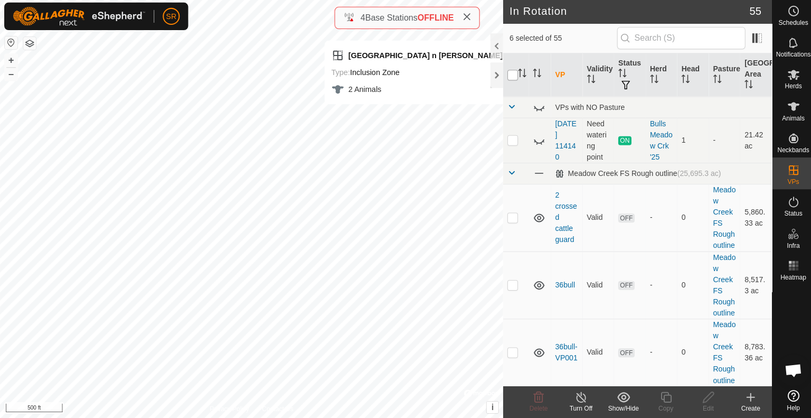
checkbox input "true"
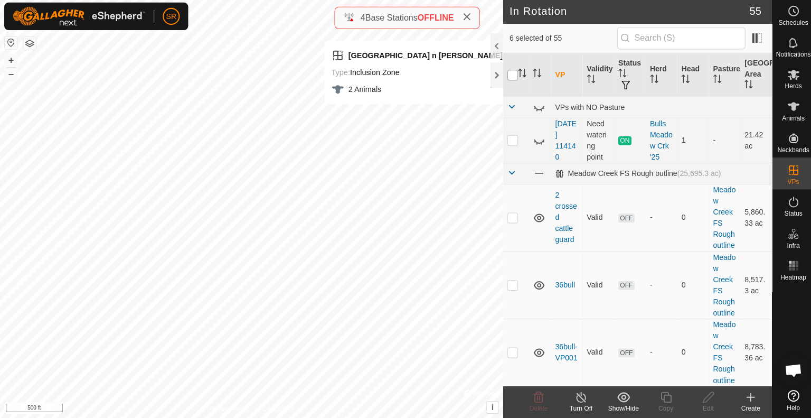
checkbox input "true"
click at [508, 78] on input "checkbox" at bounding box center [510, 76] width 11 height 11
checkbox input "false"
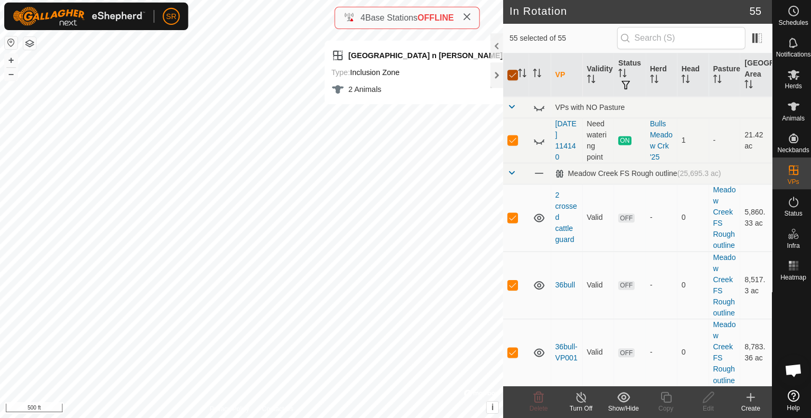
checkbox input "false"
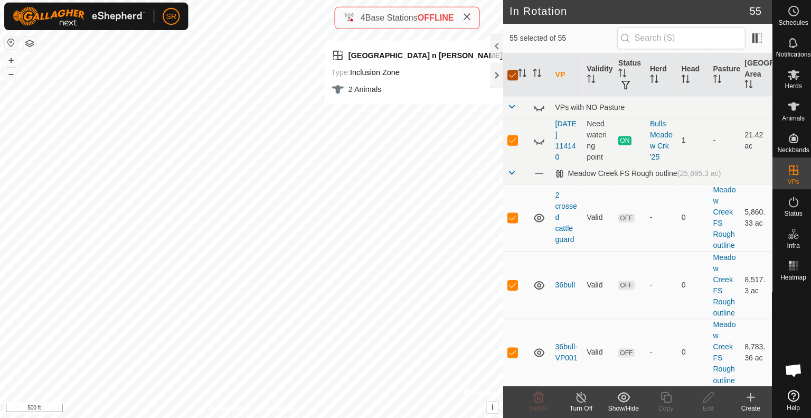
checkbox input "false"
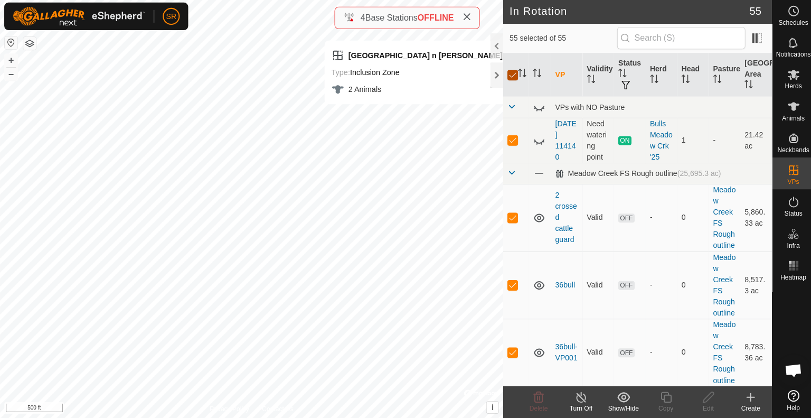
checkbox input "false"
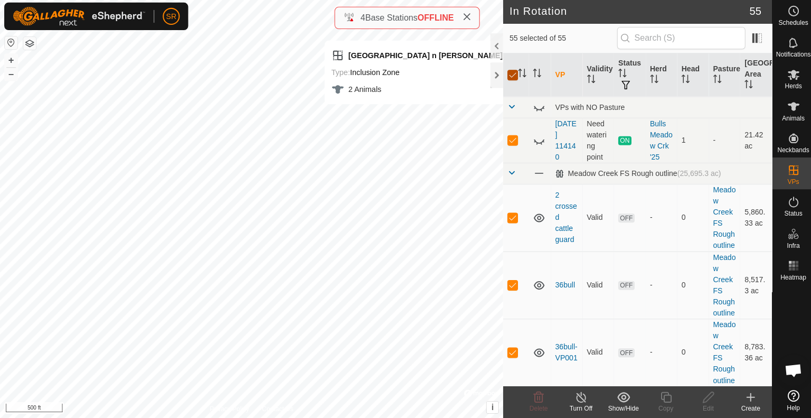
checkbox input "false"
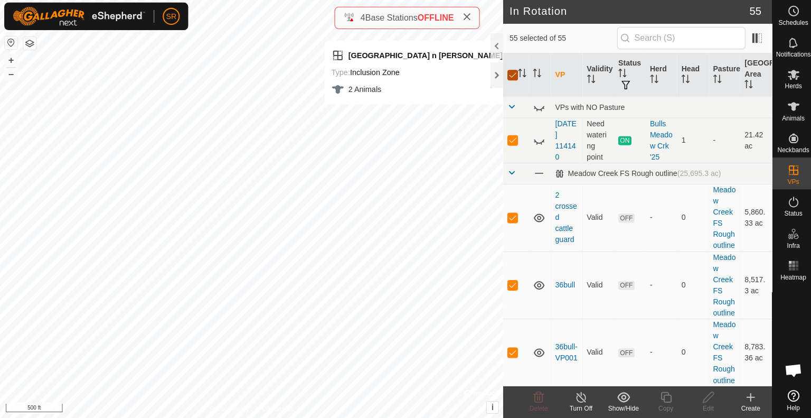
checkbox input "false"
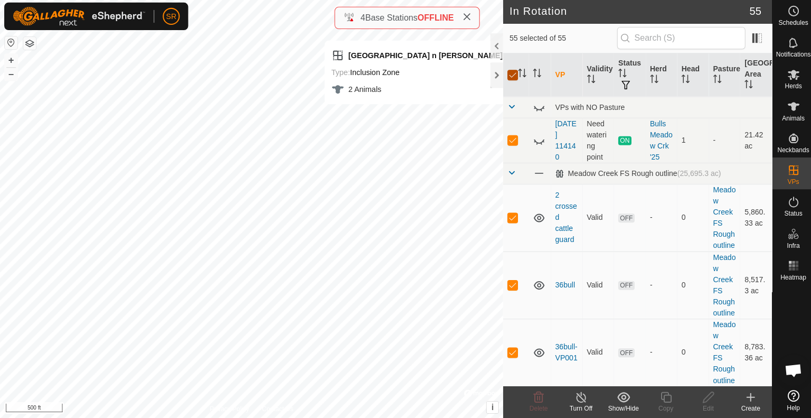
checkbox input "false"
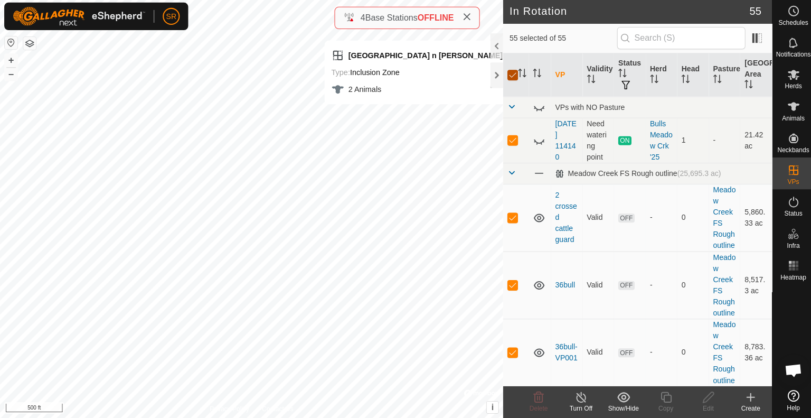
checkbox input "false"
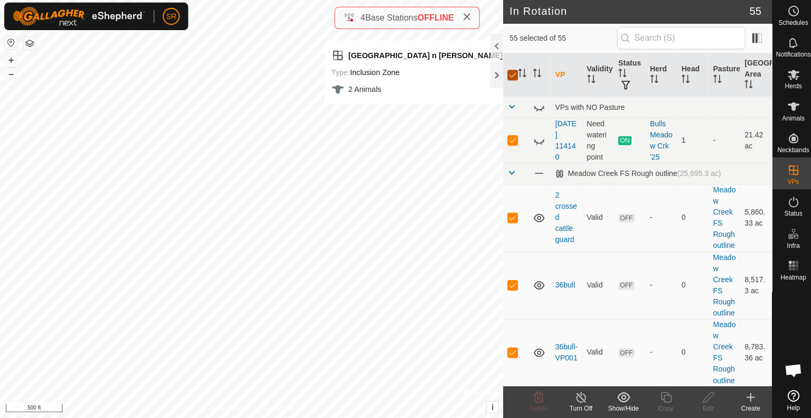
checkbox input "false"
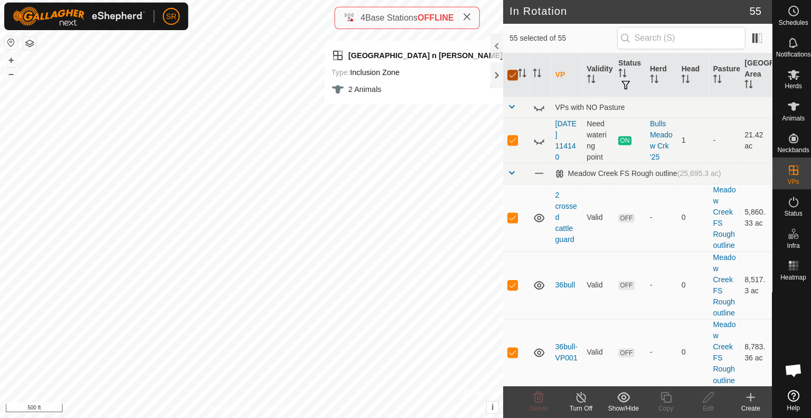
checkbox input "false"
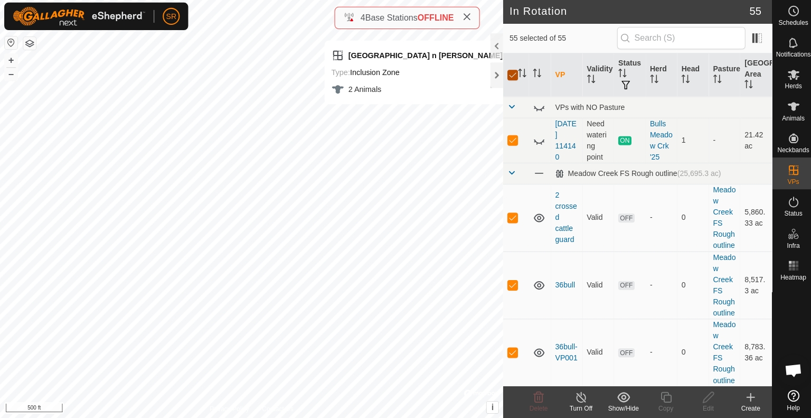
checkbox input "false"
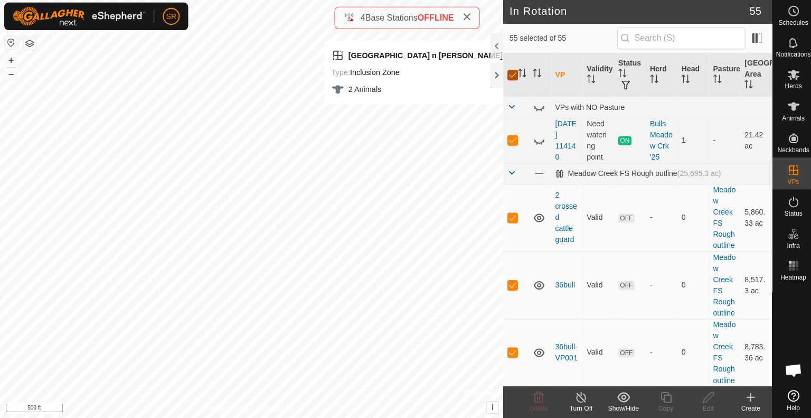
checkbox input "false"
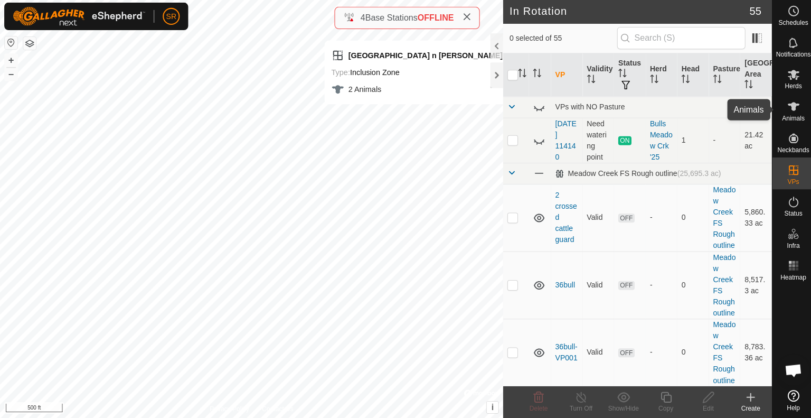
click at [779, 111] on div "Animals" at bounding box center [791, 111] width 42 height 32
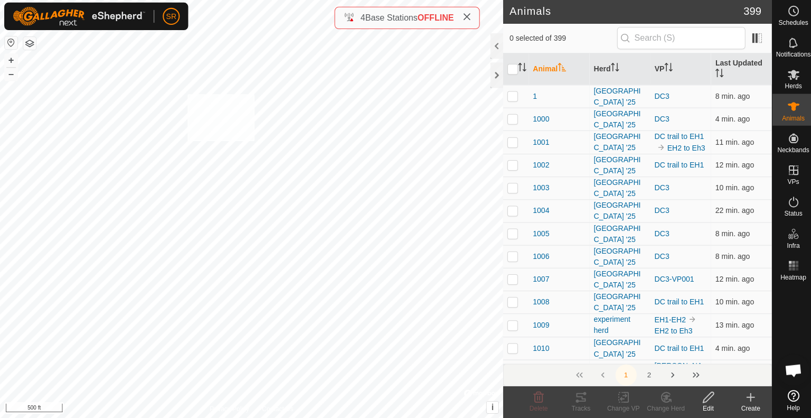
click at [186, 96] on div "Lake n Deep creek Ridge n clark Type: Inclusion Zone 2 Animals + – ⇧ i © Mapbox…" at bounding box center [250, 209] width 501 height 418
click at [619, 397] on icon at bounding box center [620, 397] width 7 height 7
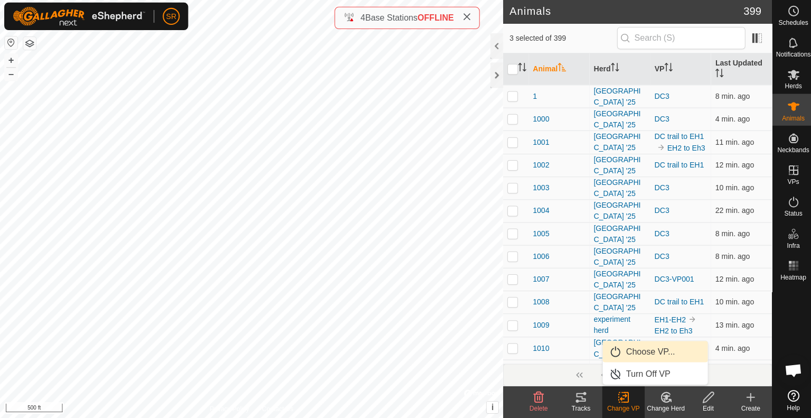
click at [652, 351] on link "Choose VP..." at bounding box center [653, 351] width 105 height 21
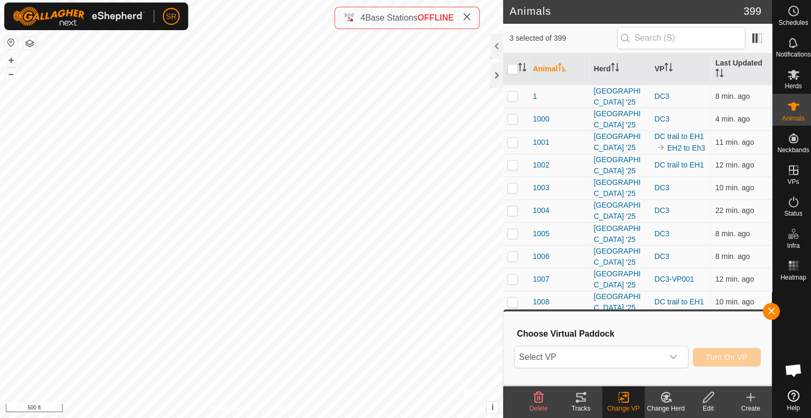
click at [652, 351] on span "Select VP" at bounding box center [586, 357] width 147 height 21
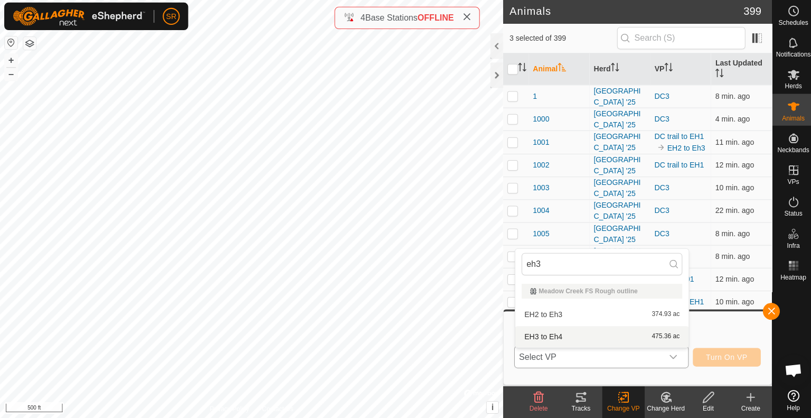
type input "eh3"
click at [620, 340] on li "EH3 to Eh4 475.36 ac" at bounding box center [599, 336] width 173 height 21
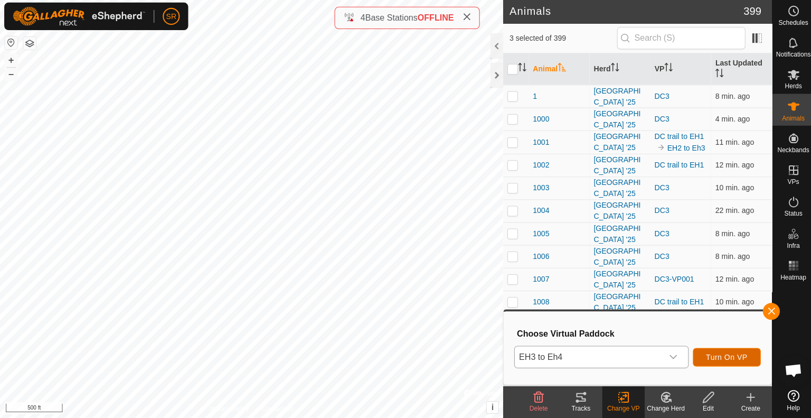
click at [715, 358] on span "Turn On VP" at bounding box center [724, 357] width 41 height 8
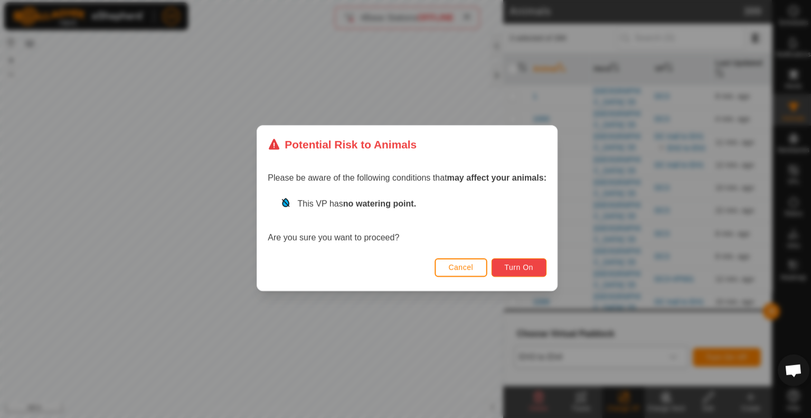
click at [536, 263] on button "Turn On" at bounding box center [517, 268] width 55 height 18
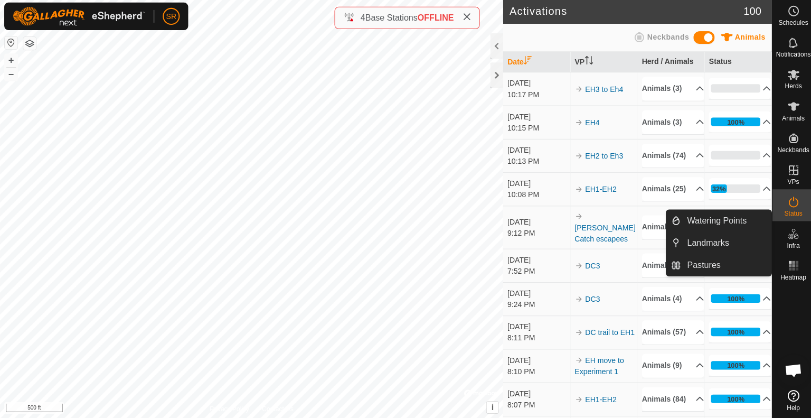
click at [787, 237] on icon at bounding box center [790, 234] width 13 height 13
click at [757, 226] on link "Watering Points" at bounding box center [723, 221] width 90 height 21
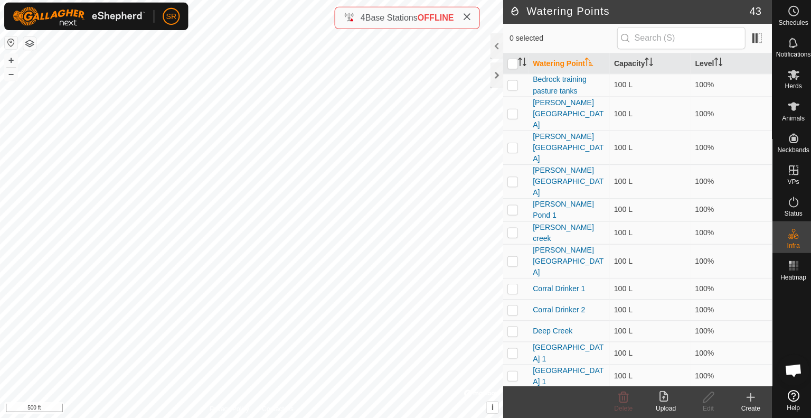
click at [750, 401] on icon at bounding box center [748, 397] width 13 height 13
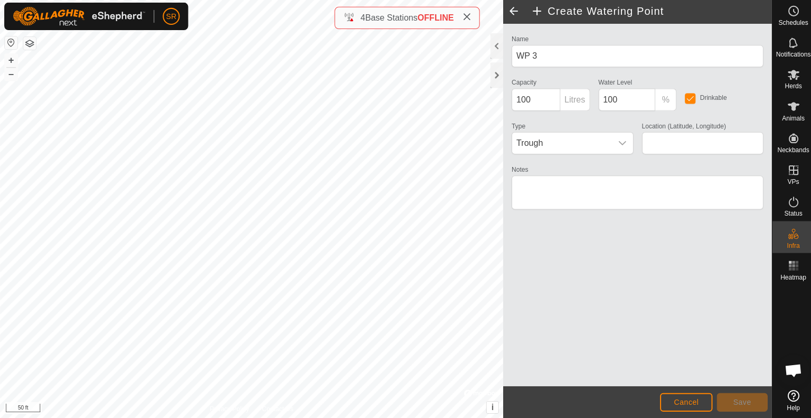
type input "39.782812, -107.558370"
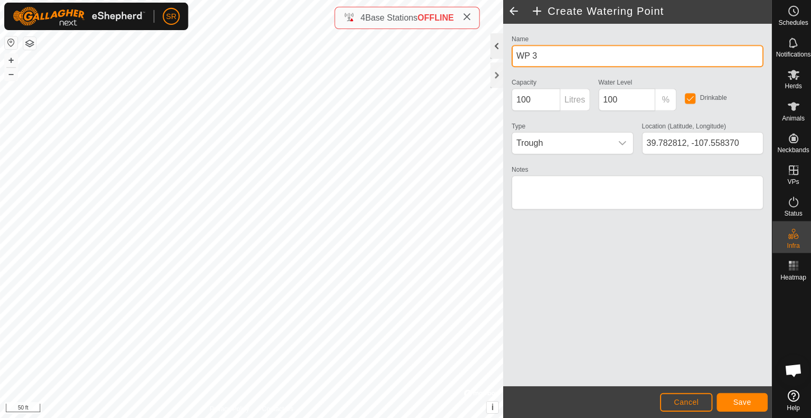
drag, startPoint x: 557, startPoint y: 57, endPoint x: 491, endPoint y: 51, distance: 66.3
click at [501, 51] on div "Create Watering Point Name WP 3 Capacity 100 Litres Water Level 100 % Drinkable…" at bounding box center [635, 209] width 268 height 418
type input "Meadow Creek"
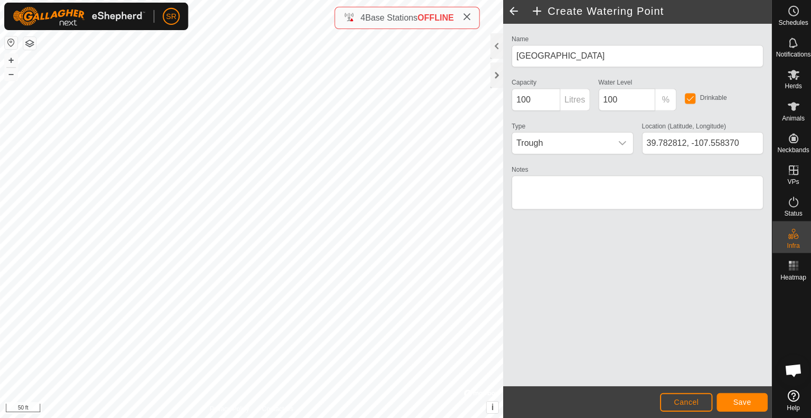
click at [686, 245] on div "Name Meadow Creek Capacity 100 Litres Water Level 100 % Drinkable Type Trough L…" at bounding box center [635, 205] width 268 height 361
click at [742, 395] on button "Save" at bounding box center [739, 402] width 51 height 18
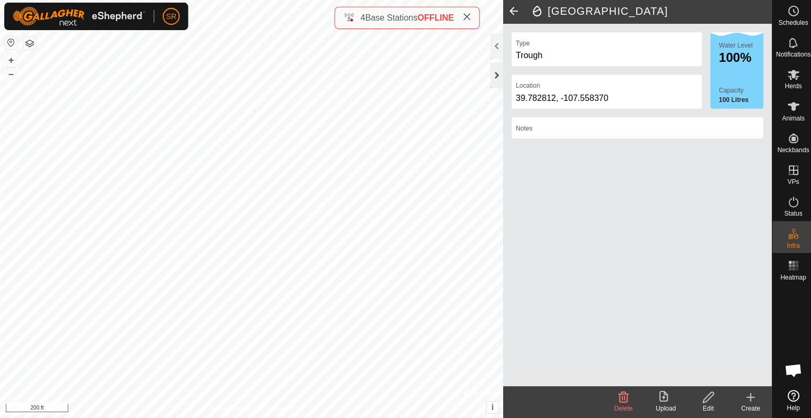
click at [494, 73] on div at bounding box center [495, 76] width 13 height 25
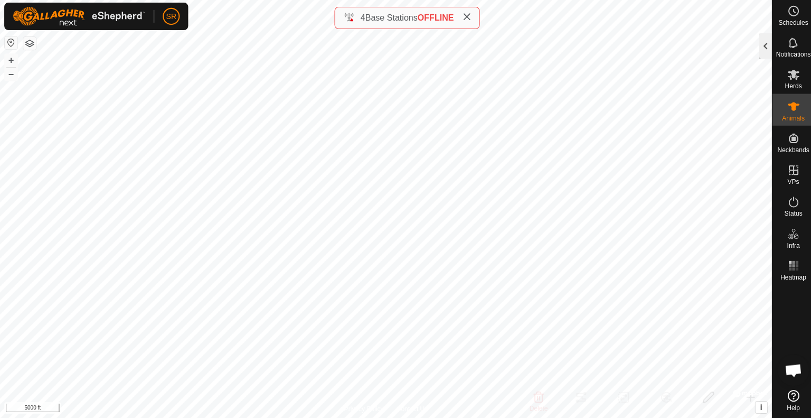
click at [766, 54] on div at bounding box center [762, 47] width 13 height 25
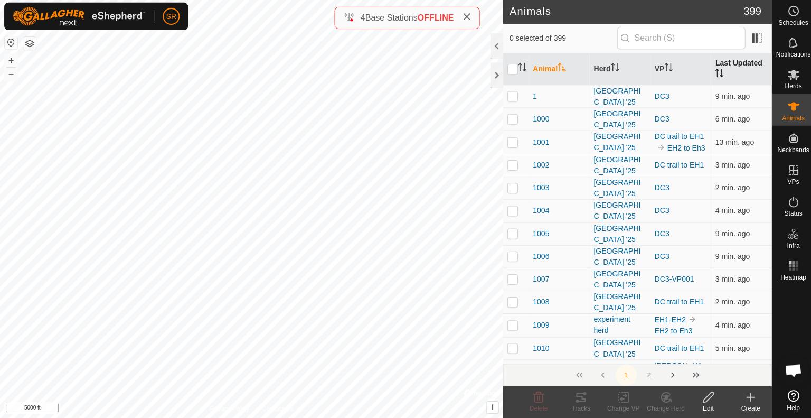
click at [711, 61] on th "Last Updated" at bounding box center [738, 71] width 61 height 32
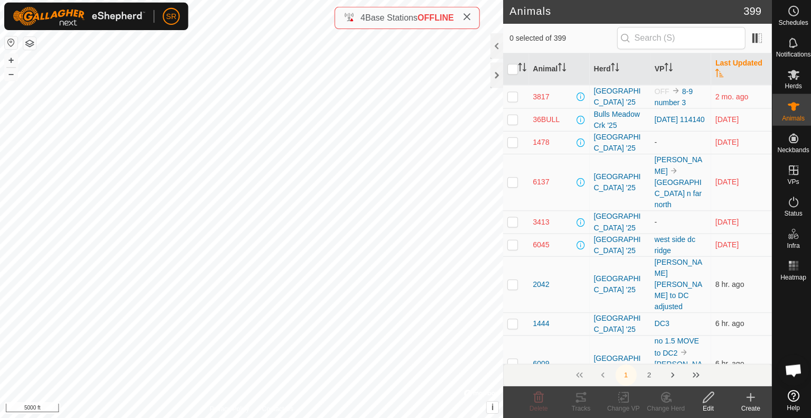
click at [711, 61] on th "Last Updated" at bounding box center [738, 71] width 61 height 32
click at [507, 179] on p-checkbox at bounding box center [510, 183] width 11 height 8
checkbox input "true"
click at [579, 401] on icon at bounding box center [579, 397] width 13 height 13
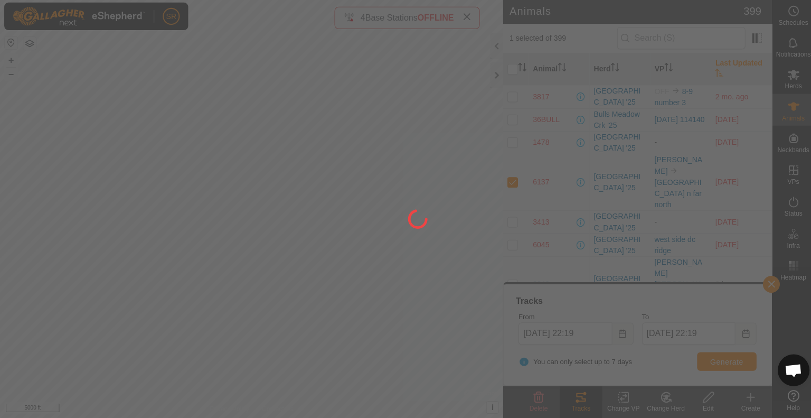
click at [617, 333] on div at bounding box center [405, 209] width 811 height 418
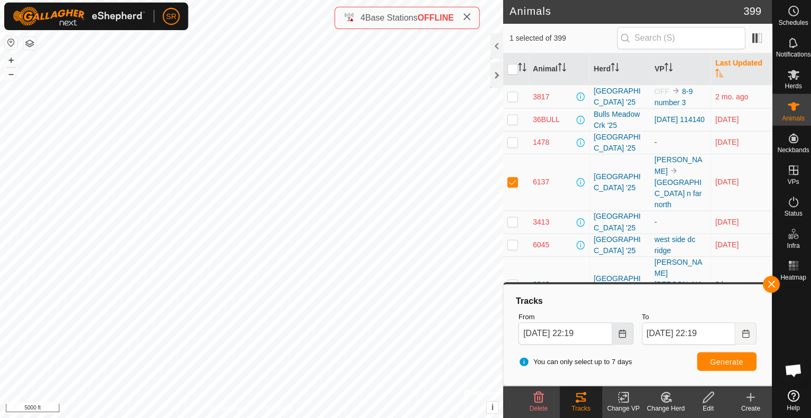
drag, startPoint x: 617, startPoint y: 333, endPoint x: 611, endPoint y: 330, distance: 6.9
click at [611, 330] on button "Choose Date" at bounding box center [620, 334] width 21 height 22
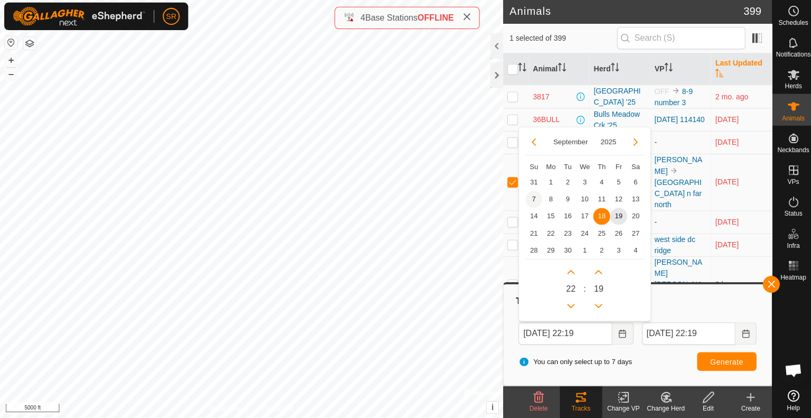
click at [532, 198] on span "7" at bounding box center [531, 200] width 17 height 17
type input "Sep 07, 2025 22:19"
type input "Sep 14, 2025 22:19"
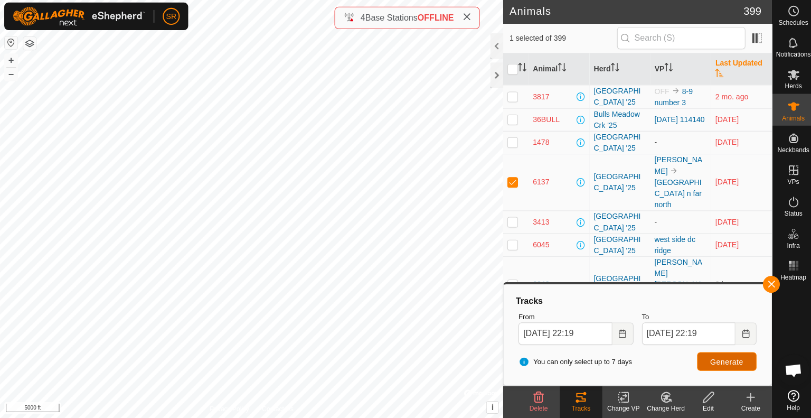
click at [729, 359] on span "Generate" at bounding box center [724, 362] width 33 height 8
click at [509, 179] on p-checkbox at bounding box center [510, 183] width 11 height 8
checkbox input "false"
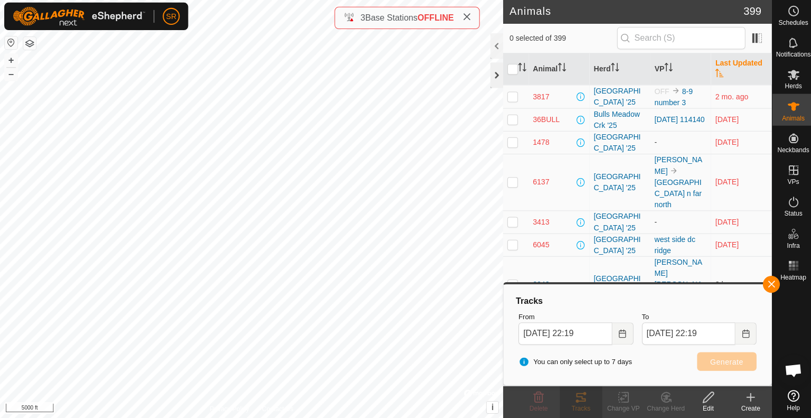
click at [494, 77] on div at bounding box center [495, 76] width 13 height 25
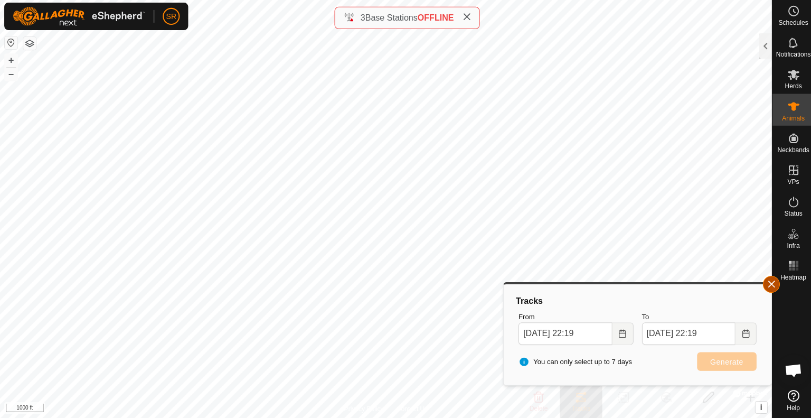
click at [771, 281] on button "button" at bounding box center [768, 284] width 17 height 17
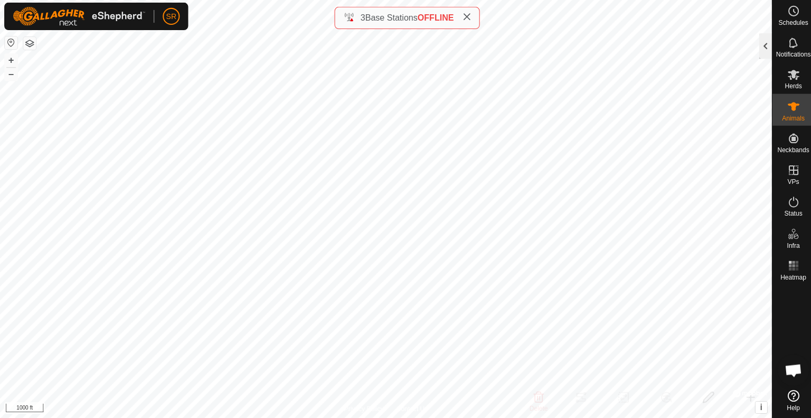
click at [762, 55] on div at bounding box center [762, 47] width 13 height 25
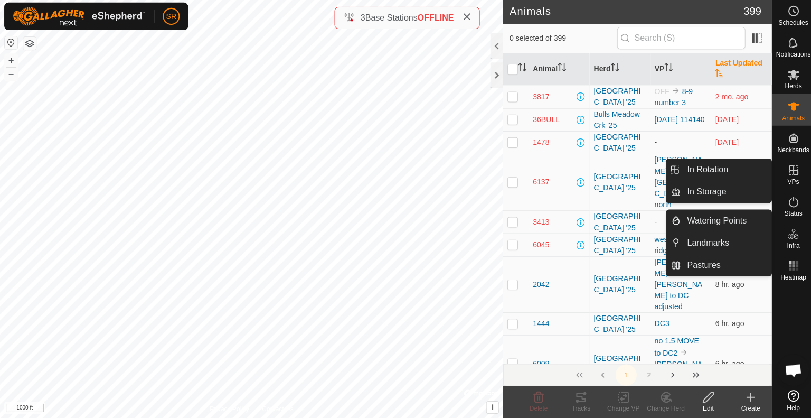
click at [747, 222] on link "Watering Points" at bounding box center [723, 221] width 90 height 21
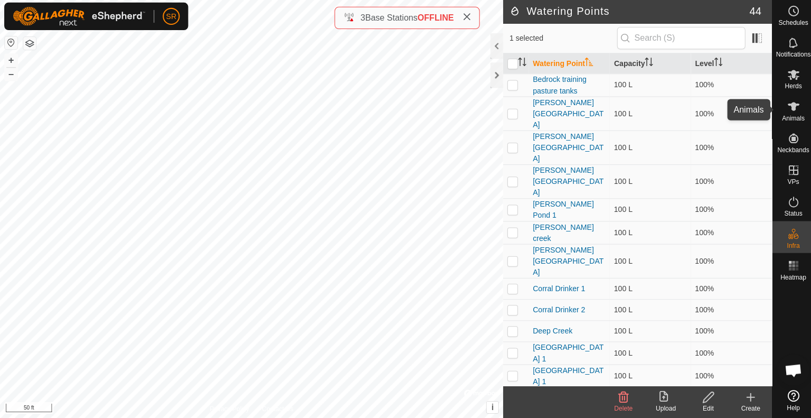
click at [795, 108] on icon at bounding box center [790, 107] width 13 height 13
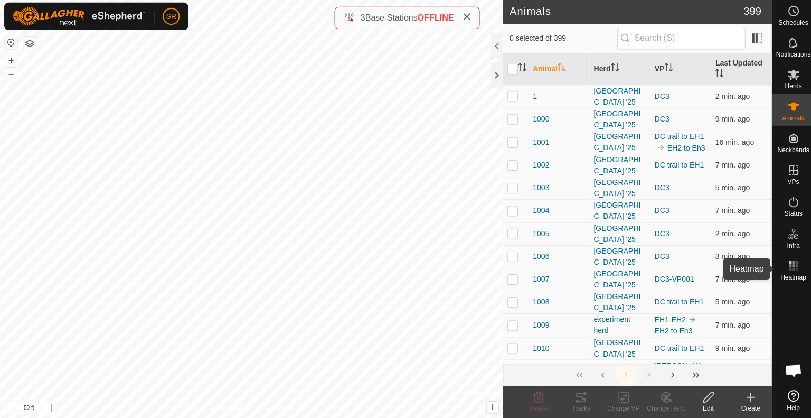
click at [797, 266] on icon at bounding box center [790, 266] width 13 height 13
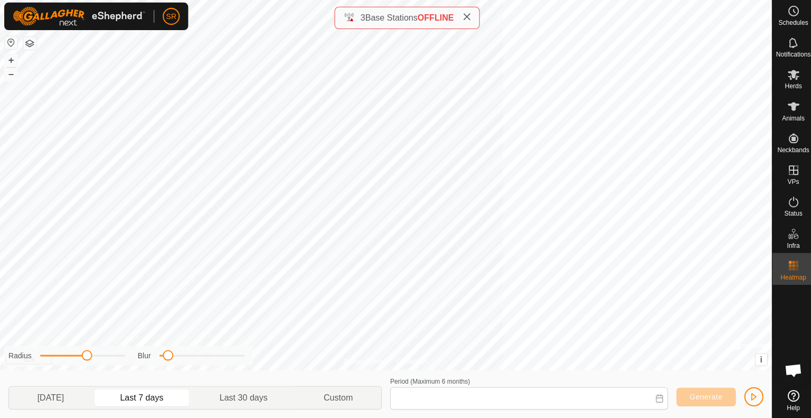
type input "Sep 12, 2025 - Sep 18, 2025"
click at [694, 391] on button "Generate" at bounding box center [703, 397] width 59 height 18
click at [791, 112] on icon at bounding box center [790, 107] width 13 height 13
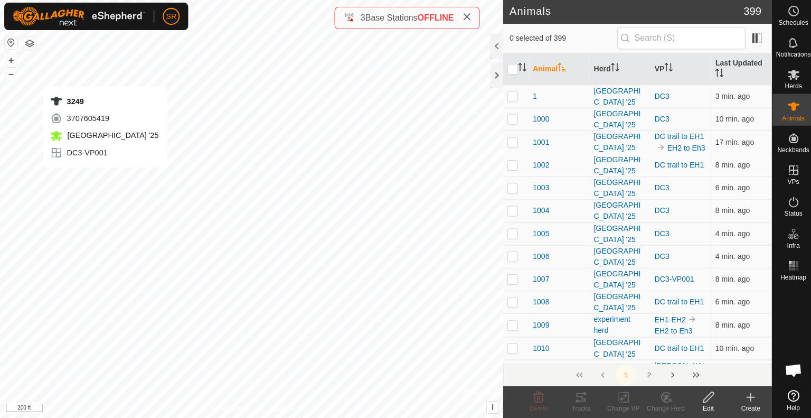
checkbox input "true"
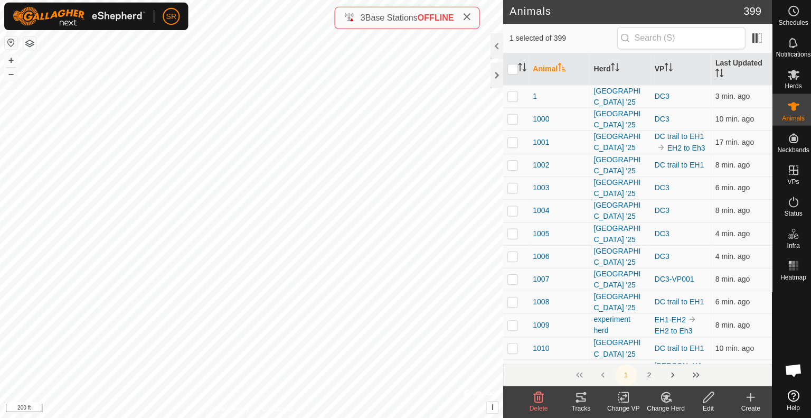
click at [580, 395] on icon at bounding box center [579, 397] width 13 height 13
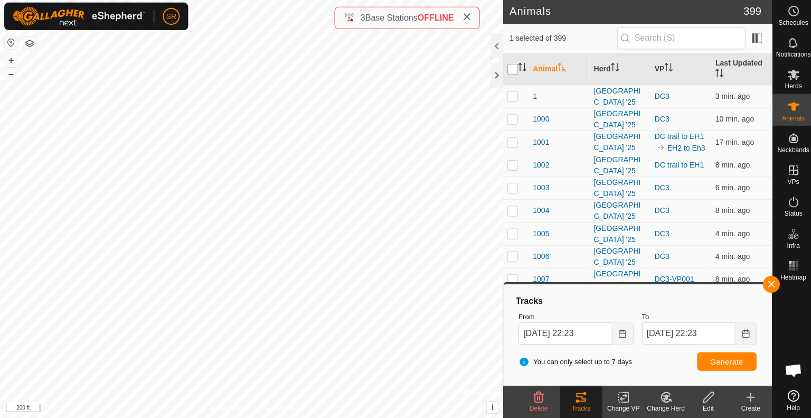
click at [510, 71] on input "checkbox" at bounding box center [510, 70] width 11 height 11
checkbox input "true"
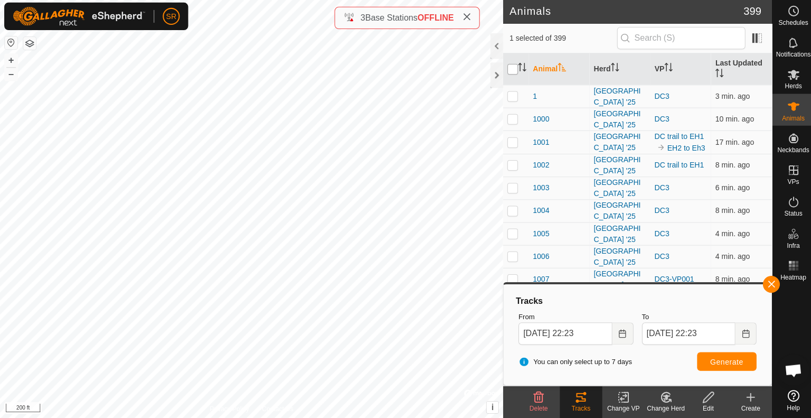
checkbox input "true"
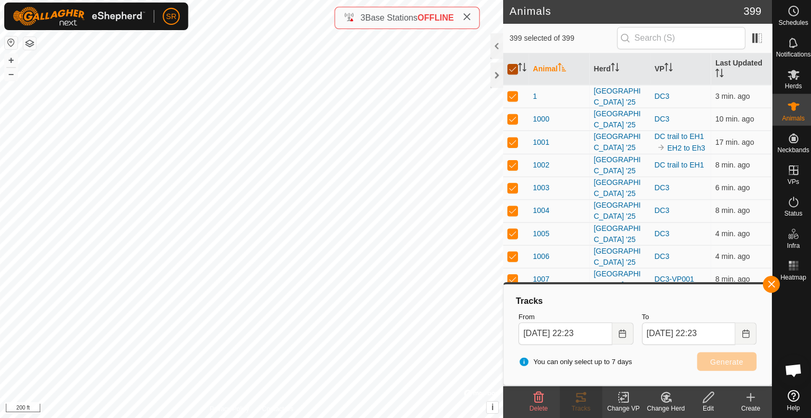
click at [510, 71] on input "checkbox" at bounding box center [510, 70] width 11 height 11
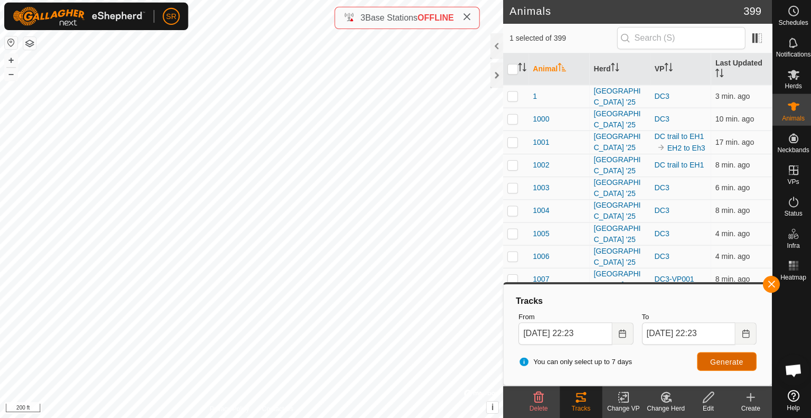
click at [724, 360] on span "Generate" at bounding box center [724, 362] width 33 height 8
click at [742, 366] on button "Generate" at bounding box center [724, 361] width 59 height 18
click at [725, 364] on span "Generate" at bounding box center [724, 362] width 33 height 8
click at [765, 287] on button "button" at bounding box center [768, 284] width 17 height 17
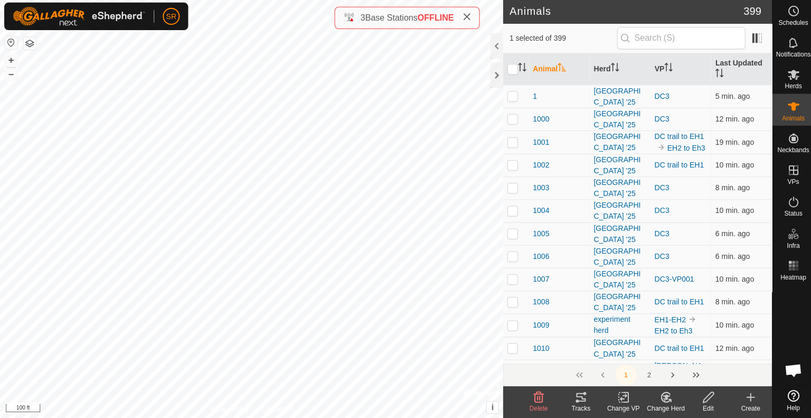
click at [575, 398] on icon at bounding box center [579, 397] width 13 height 13
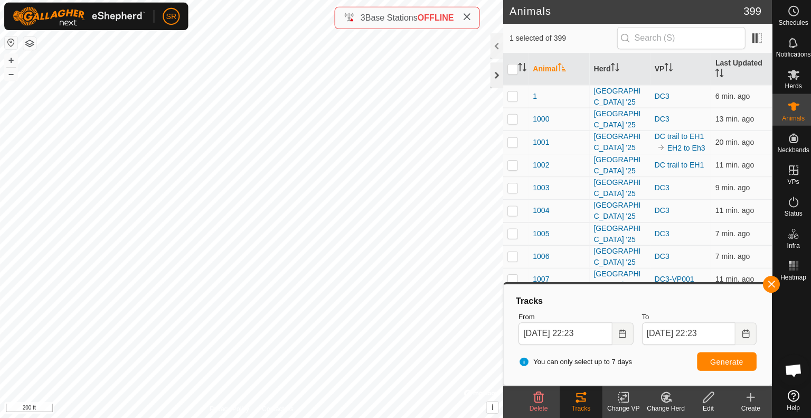
click at [490, 80] on div at bounding box center [495, 76] width 13 height 25
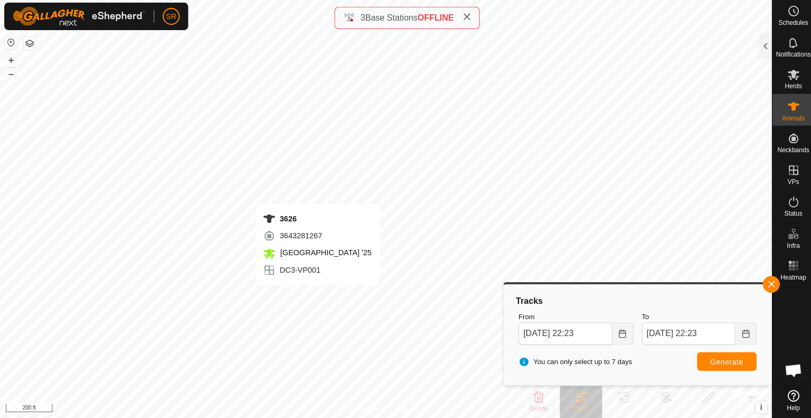
checkbox input "false"
checkbox input "true"
click at [710, 360] on span "Generate" at bounding box center [724, 362] width 33 height 8
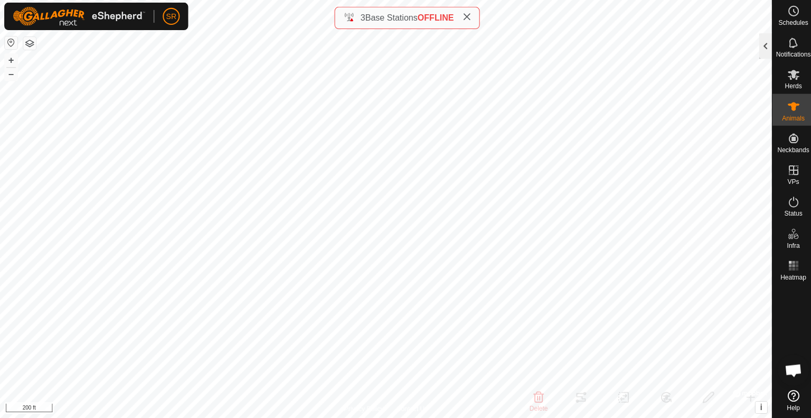
click at [764, 55] on div at bounding box center [762, 47] width 13 height 25
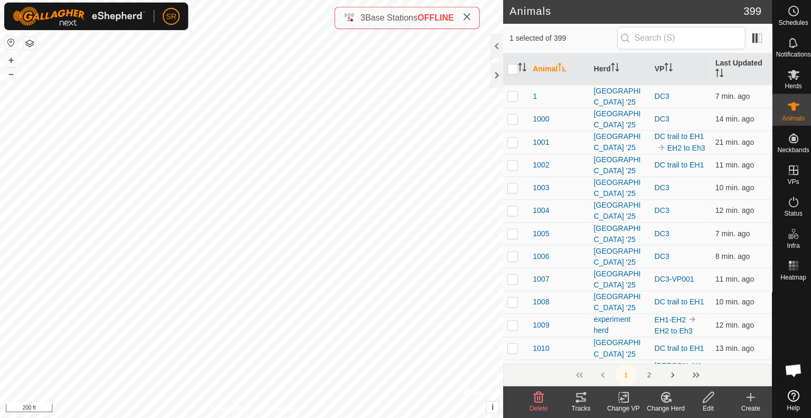
click at [582, 397] on icon at bounding box center [579, 397] width 13 height 13
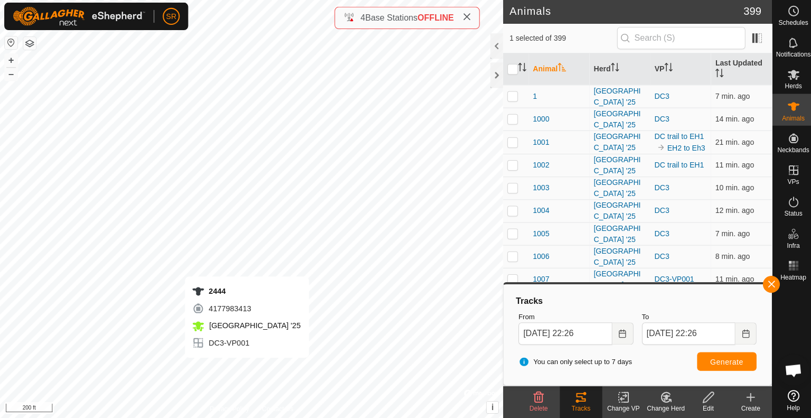
checkbox input "false"
checkbox input "true"
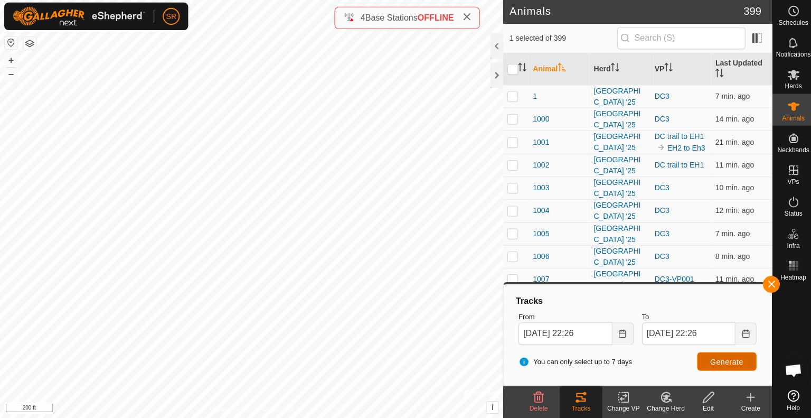
click at [730, 355] on button "Generate" at bounding box center [724, 361] width 59 height 18
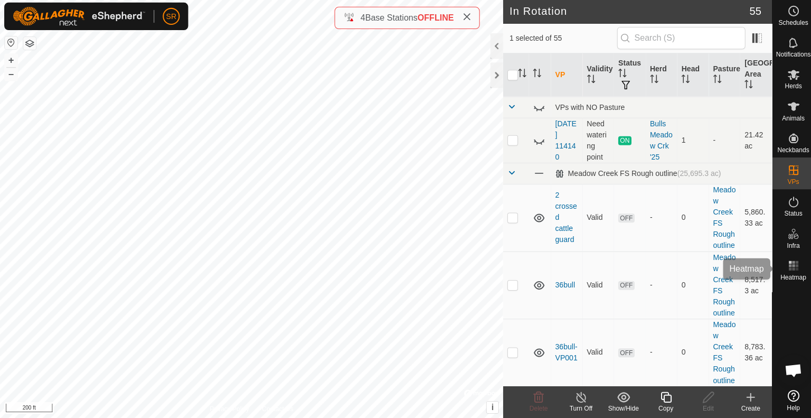
click at [788, 266] on rect at bounding box center [787, 266] width 3 height 3
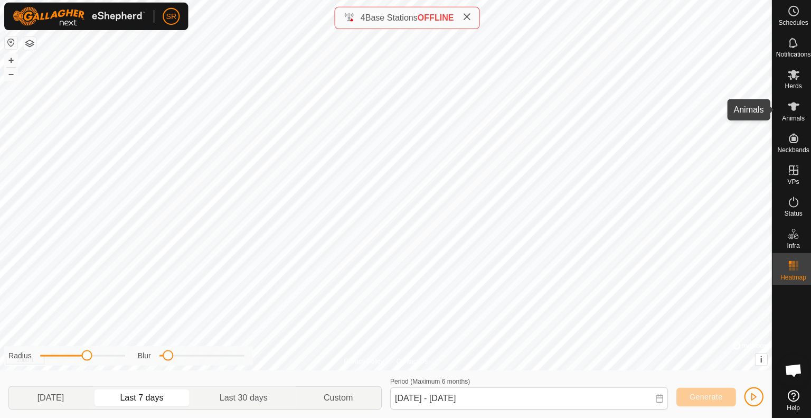
click at [788, 116] on span "Animals" at bounding box center [790, 119] width 23 height 6
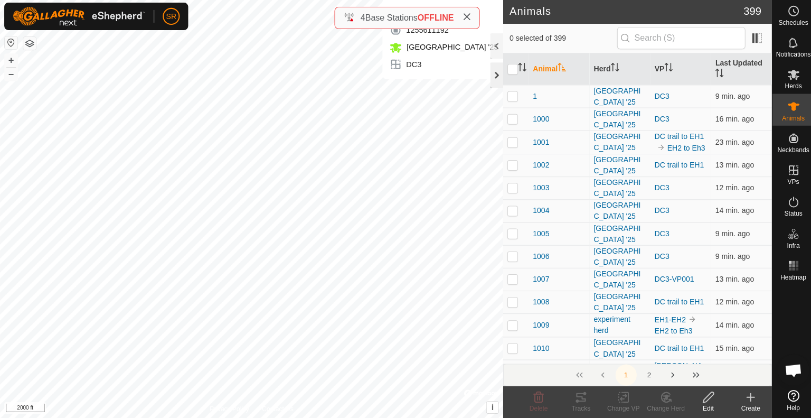
click at [494, 80] on div at bounding box center [495, 76] width 13 height 25
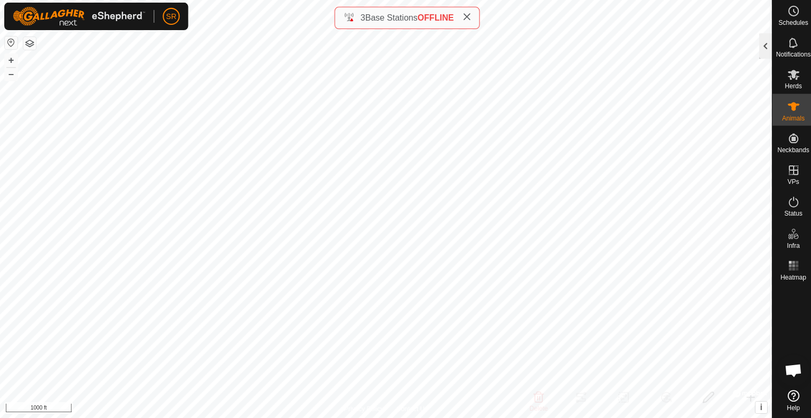
click at [762, 49] on div at bounding box center [762, 47] width 13 height 25
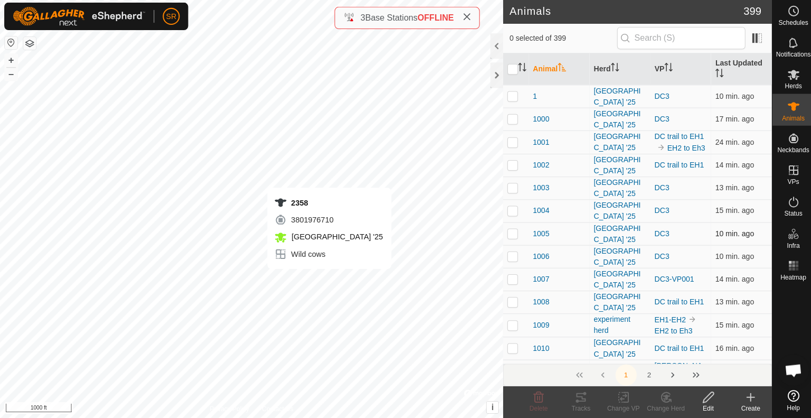
checkbox input "true"
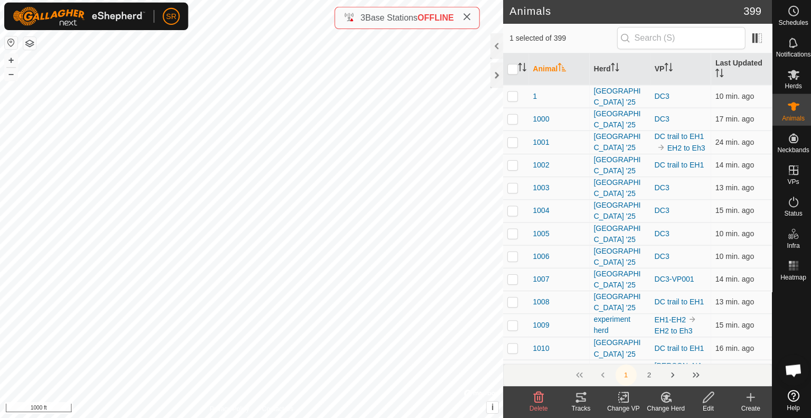
click at [577, 406] on div "Tracks" at bounding box center [579, 409] width 42 height 10
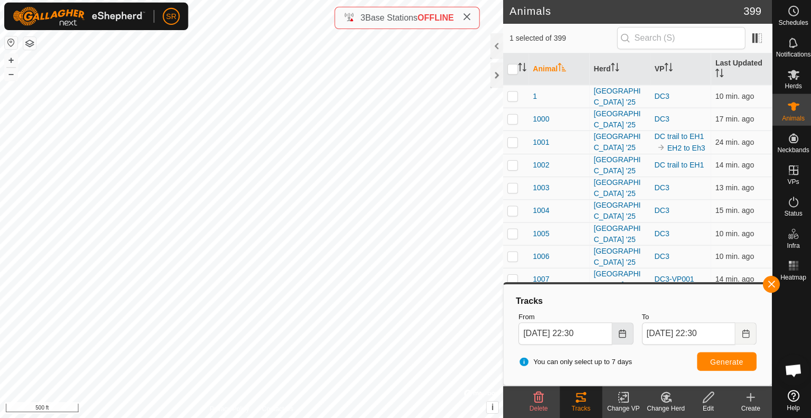
click at [620, 335] on icon "Choose Date" at bounding box center [620, 334] width 8 height 8
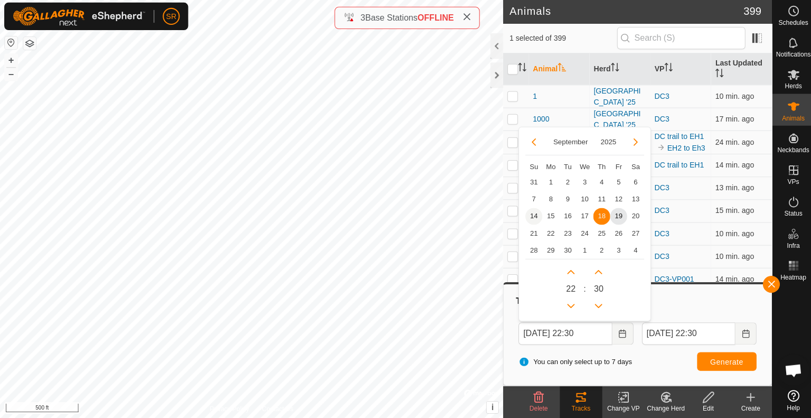
click at [534, 212] on span "14" at bounding box center [531, 217] width 17 height 17
type input "Sep 14, 2025 22:30"
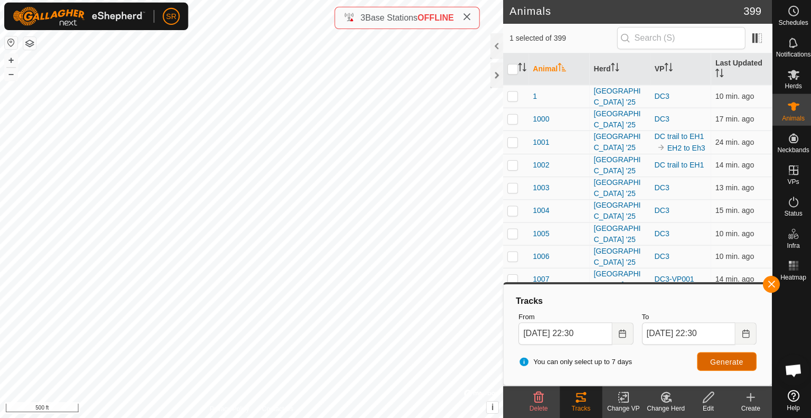
click at [711, 363] on span "Generate" at bounding box center [724, 362] width 33 height 8
click at [494, 77] on div at bounding box center [495, 76] width 13 height 25
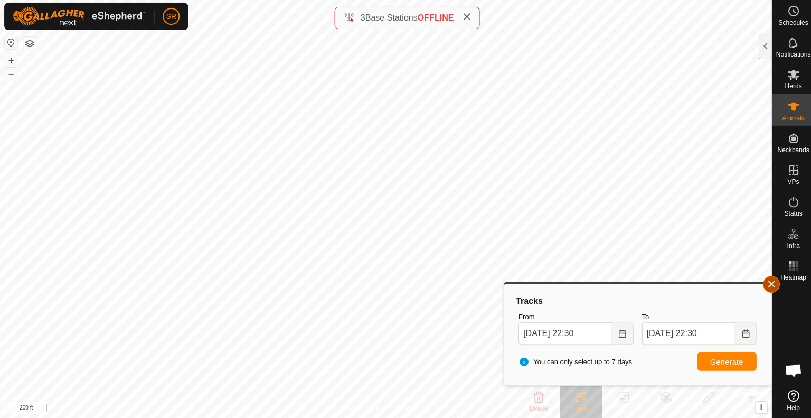
click at [768, 285] on button "button" at bounding box center [768, 284] width 17 height 17
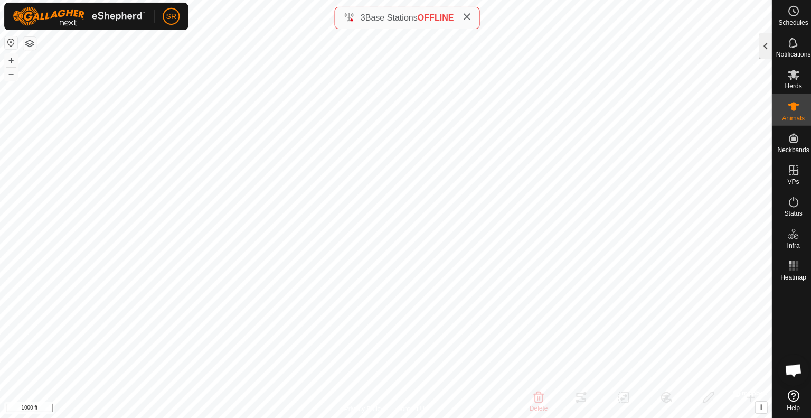
click at [764, 48] on div at bounding box center [762, 47] width 13 height 25
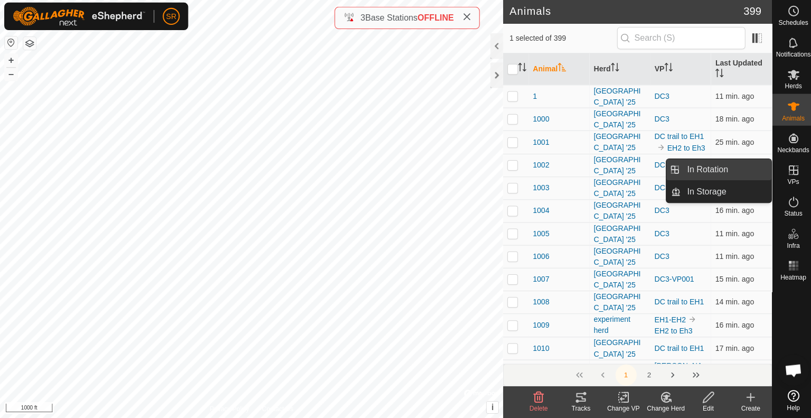
click at [741, 165] on link "In Rotation" at bounding box center [723, 170] width 90 height 21
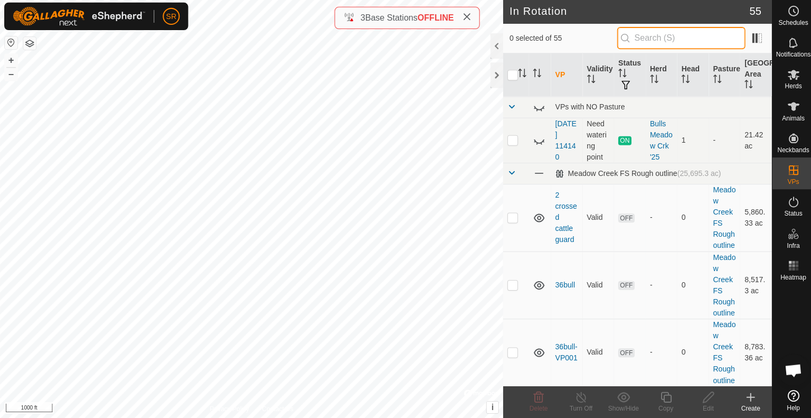
click at [681, 43] on input "text" at bounding box center [679, 40] width 128 height 22
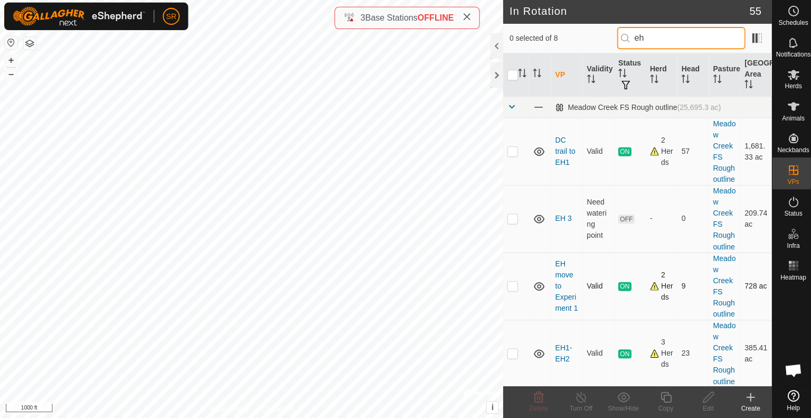
type input "eh"
click at [508, 287] on p-checkbox at bounding box center [510, 286] width 11 height 8
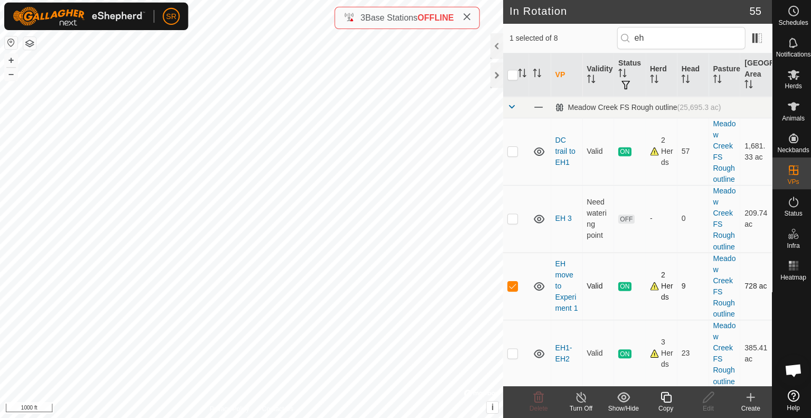
click at [508, 287] on p-checkbox at bounding box center [510, 286] width 11 height 8
checkbox input "false"
click at [511, 150] on p-checkbox at bounding box center [510, 152] width 11 height 8
checkbox input "false"
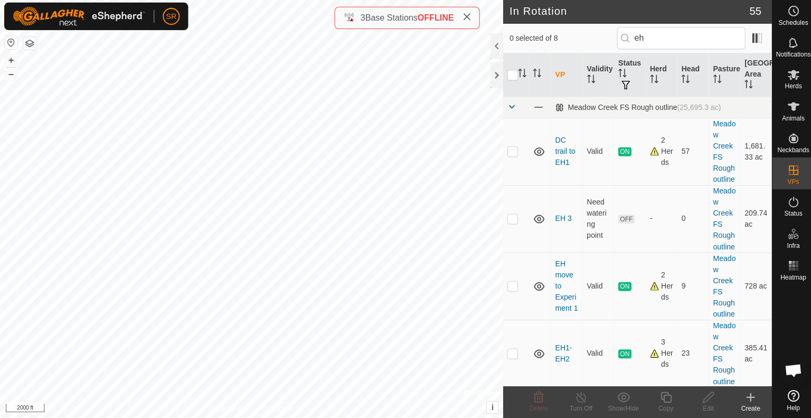
click at [751, 404] on div "Create" at bounding box center [748, 409] width 42 height 10
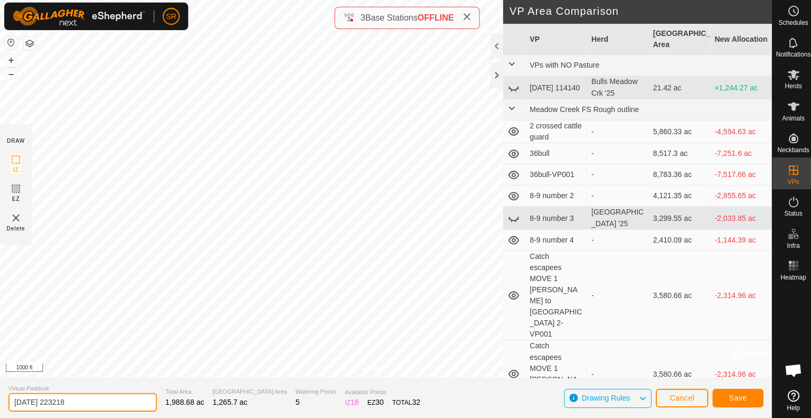
click at [90, 403] on input "2025-09-19 223218" at bounding box center [82, 402] width 148 height 18
type input "w"
type input "W side dC 2"
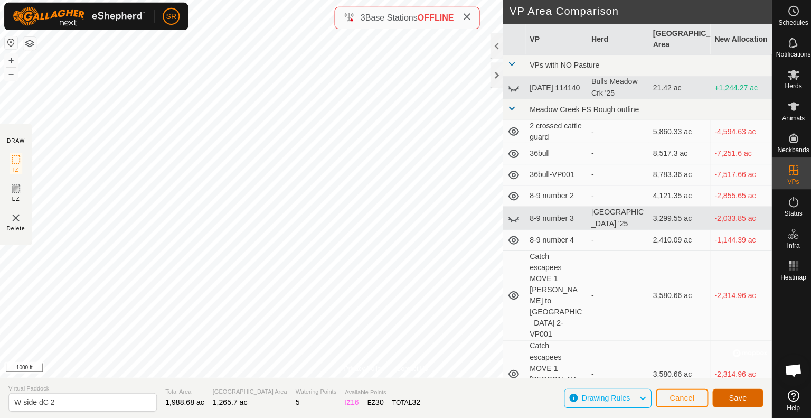
click at [750, 391] on button "Save" at bounding box center [735, 398] width 51 height 18
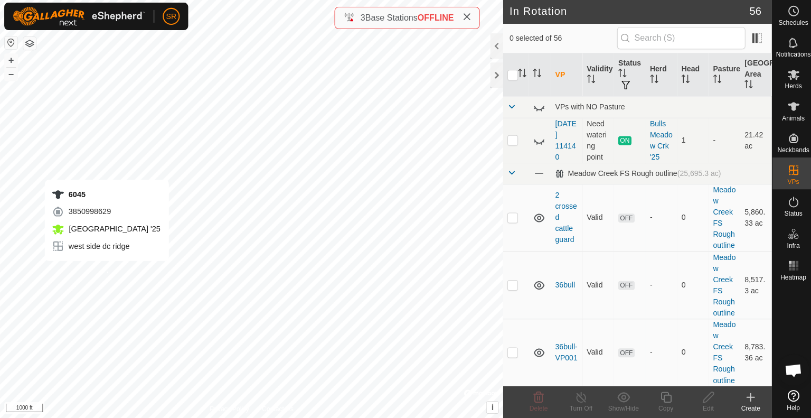
click at [106, 272] on div "6045 3850998629 Meadow Creek '25 west side dc ridge + – ⇧ i © Mapbox , © OpenSt…" at bounding box center [250, 209] width 501 height 418
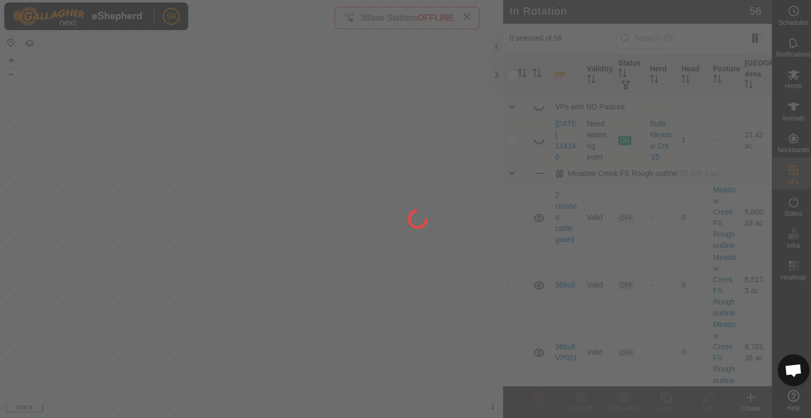
click at [795, 109] on div at bounding box center [405, 209] width 811 height 418
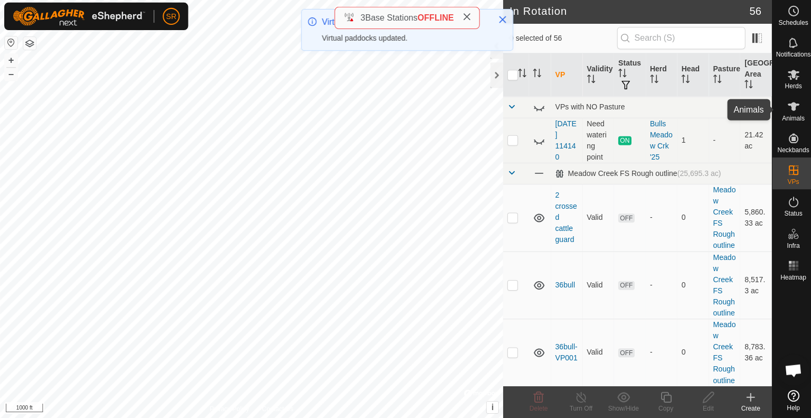
click at [795, 109] on icon at bounding box center [790, 107] width 13 height 13
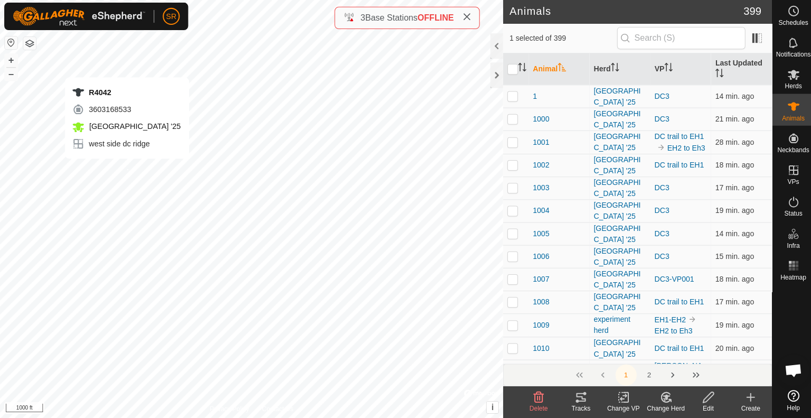
click at [126, 170] on div "R4042 3603168533 Meadow Creek '25 west side dc ridge + – ⇧ i © Mapbox , © OpenS…" at bounding box center [250, 209] width 501 height 418
click at [621, 399] on icon at bounding box center [620, 397] width 7 height 7
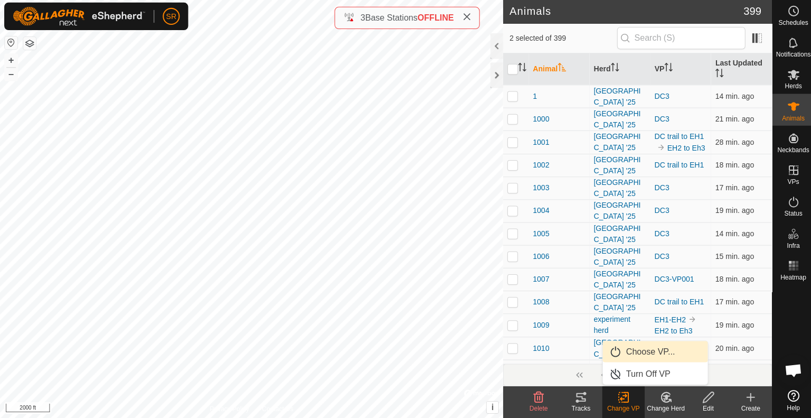
click at [635, 357] on link "Choose VP..." at bounding box center [653, 351] width 105 height 21
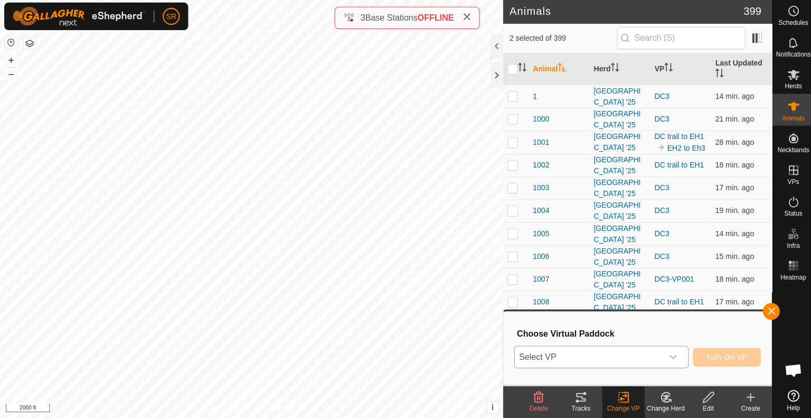
click at [620, 355] on span "Select VP" at bounding box center [586, 357] width 147 height 21
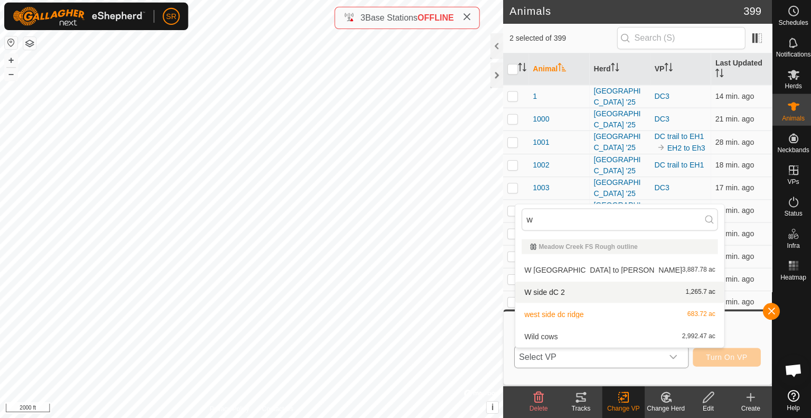
type input "w"
click at [563, 293] on li "W side dC 2 1,265.7 ac" at bounding box center [617, 292] width 208 height 21
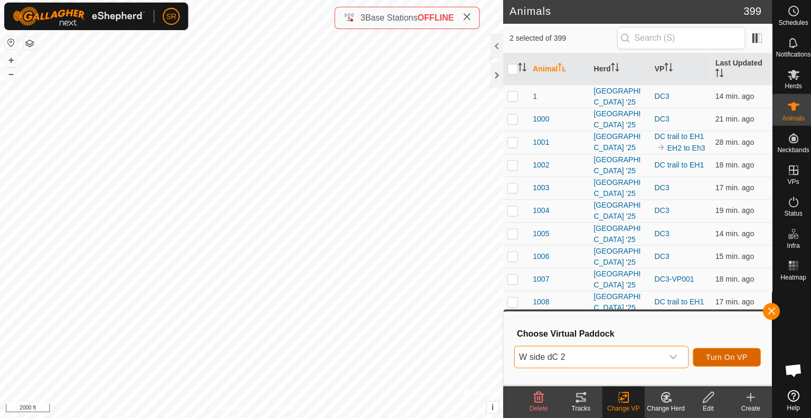
click at [741, 357] on span "Turn On VP" at bounding box center [724, 357] width 41 height 8
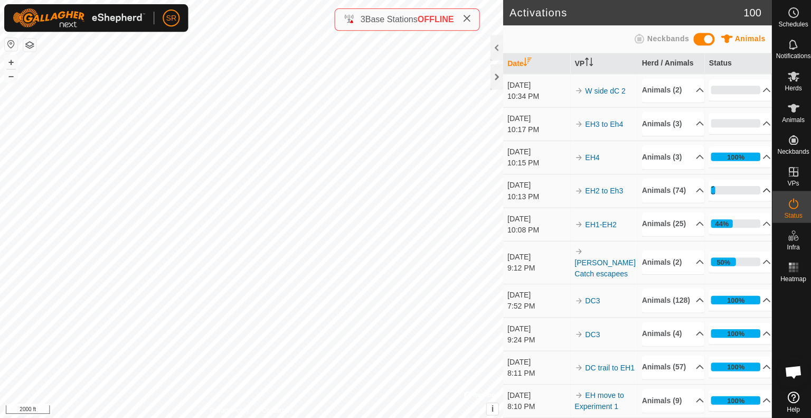
click at [761, 192] on icon at bounding box center [764, 190] width 7 height 4
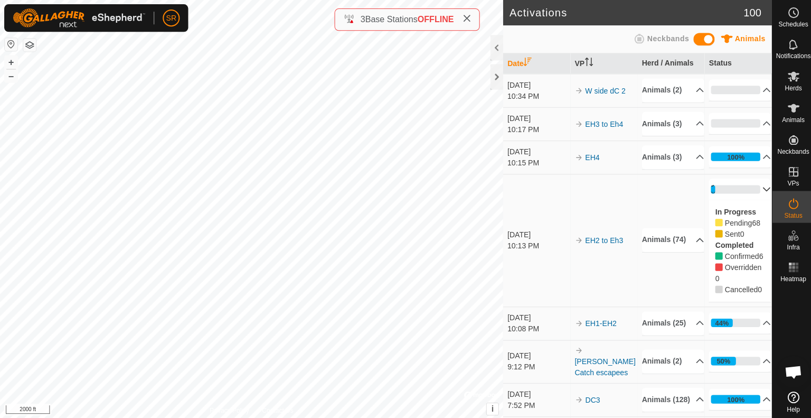
click at [747, 199] on p-accordion-header "8%" at bounding box center [737, 188] width 62 height 21
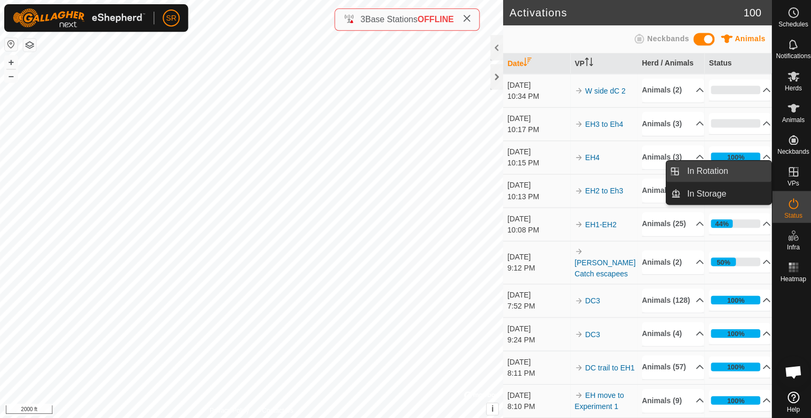
click at [737, 171] on link "In Rotation" at bounding box center [723, 170] width 90 height 21
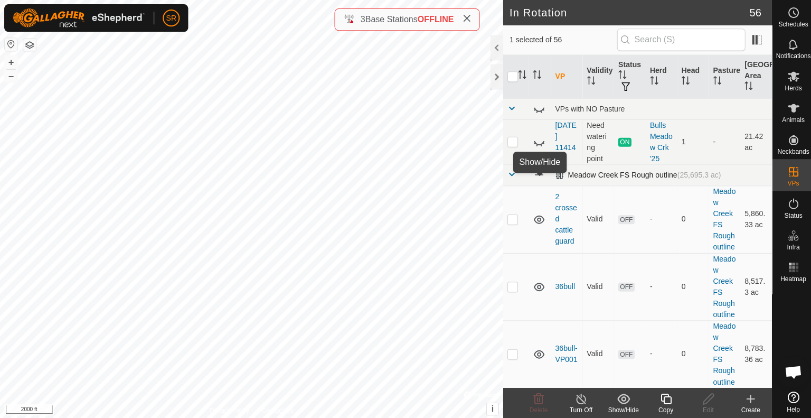
click at [533, 180] on span at bounding box center [537, 174] width 12 height 12
click at [533, 181] on icon at bounding box center [537, 174] width 13 height 13
click at [533, 179] on icon at bounding box center [537, 174] width 11 height 8
